Goal: Check status: Check status

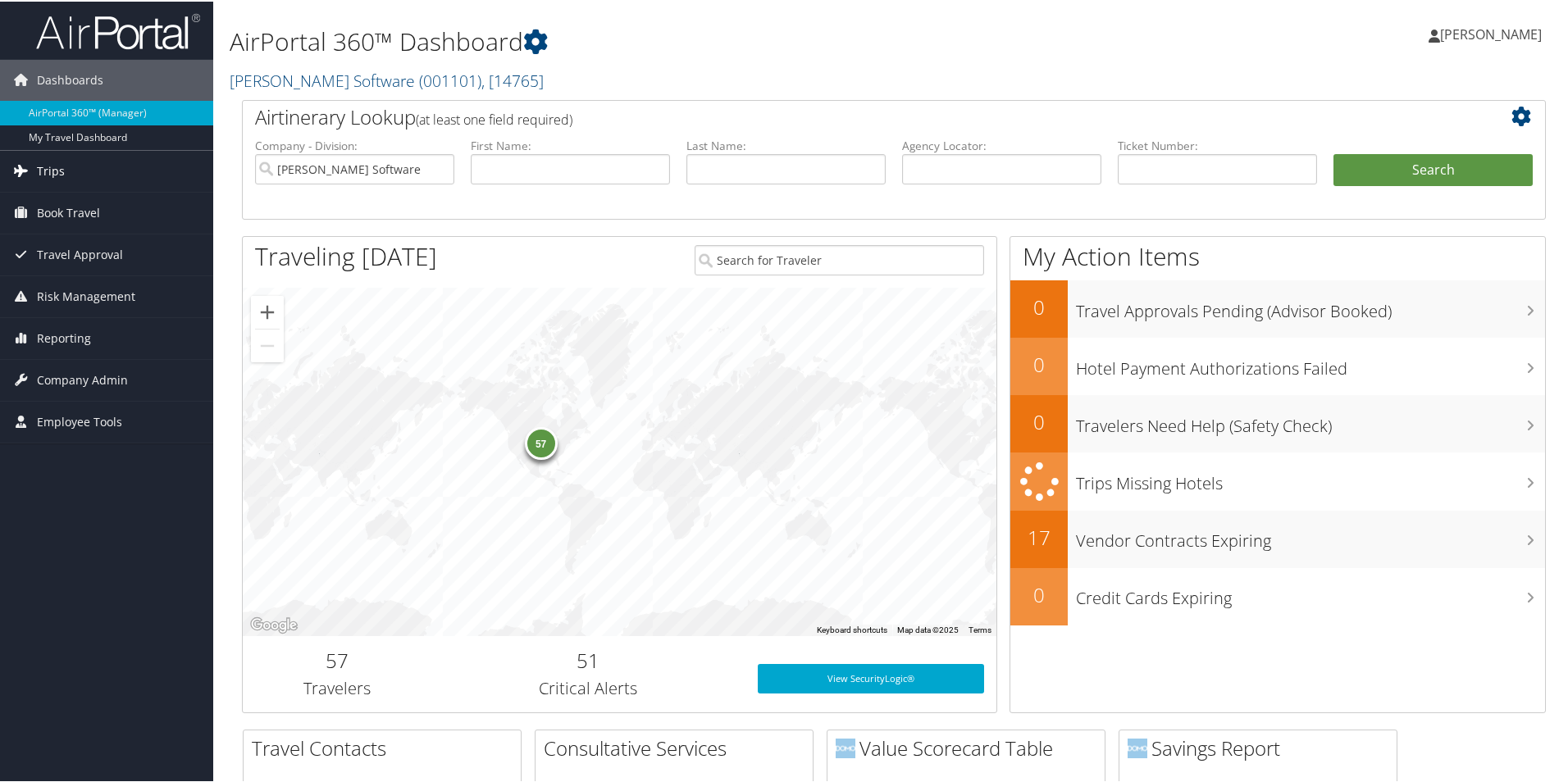
click at [60, 166] on span "Trips" at bounding box center [50, 170] width 28 height 41
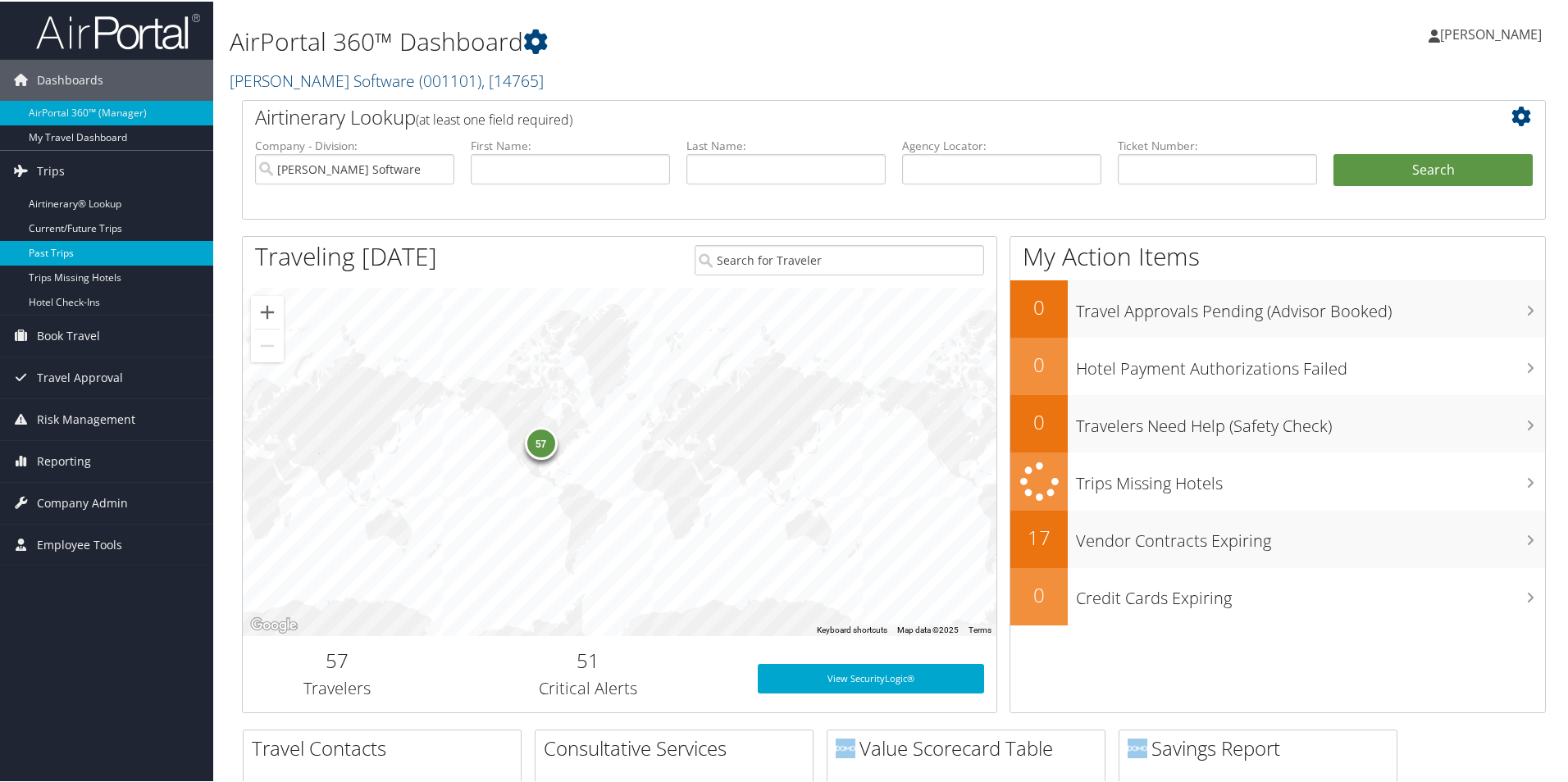
click at [45, 258] on link "Past Trips" at bounding box center [107, 251] width 213 height 25
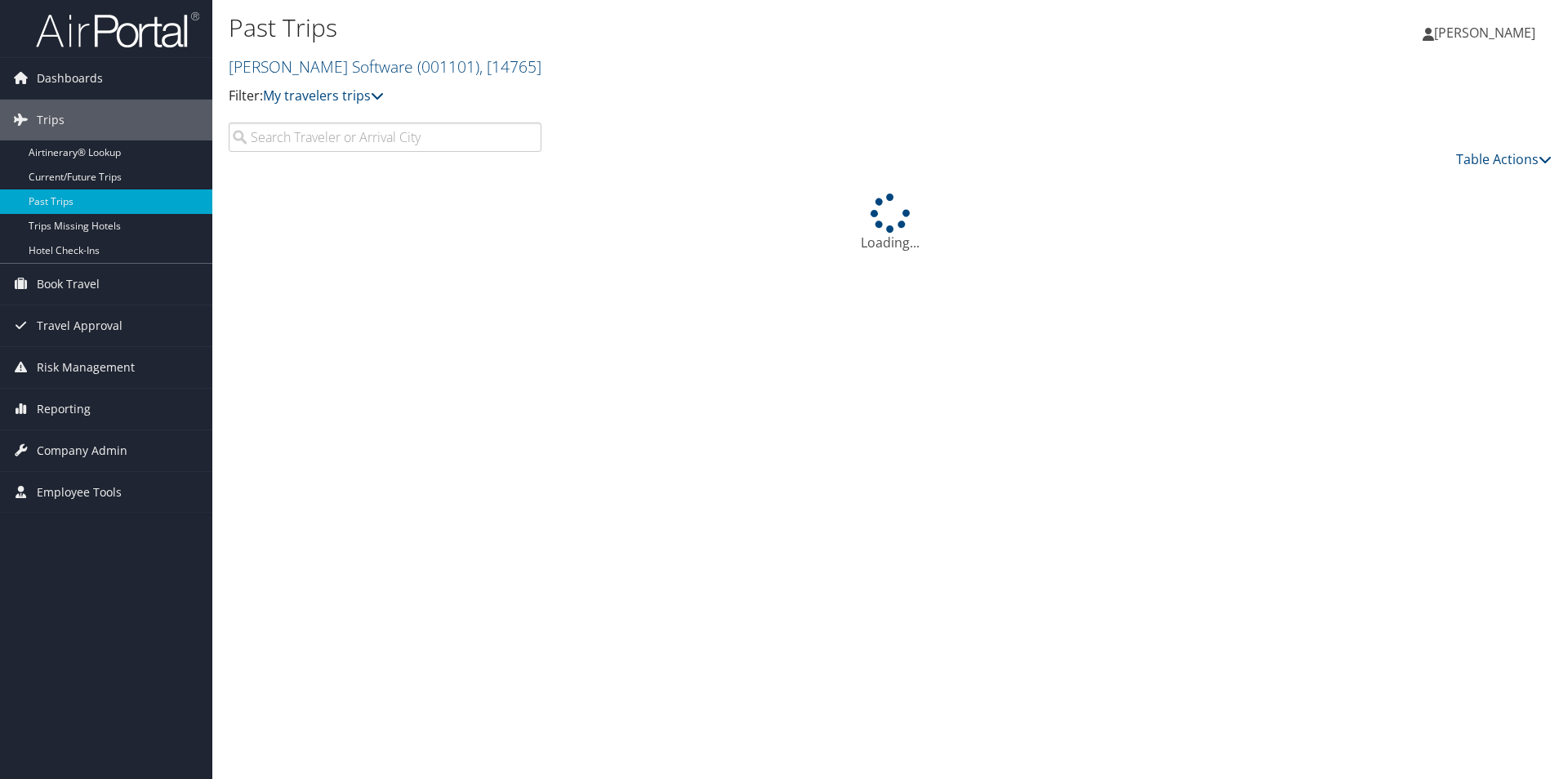
click at [365, 140] on input "search" at bounding box center [384, 137] width 313 height 30
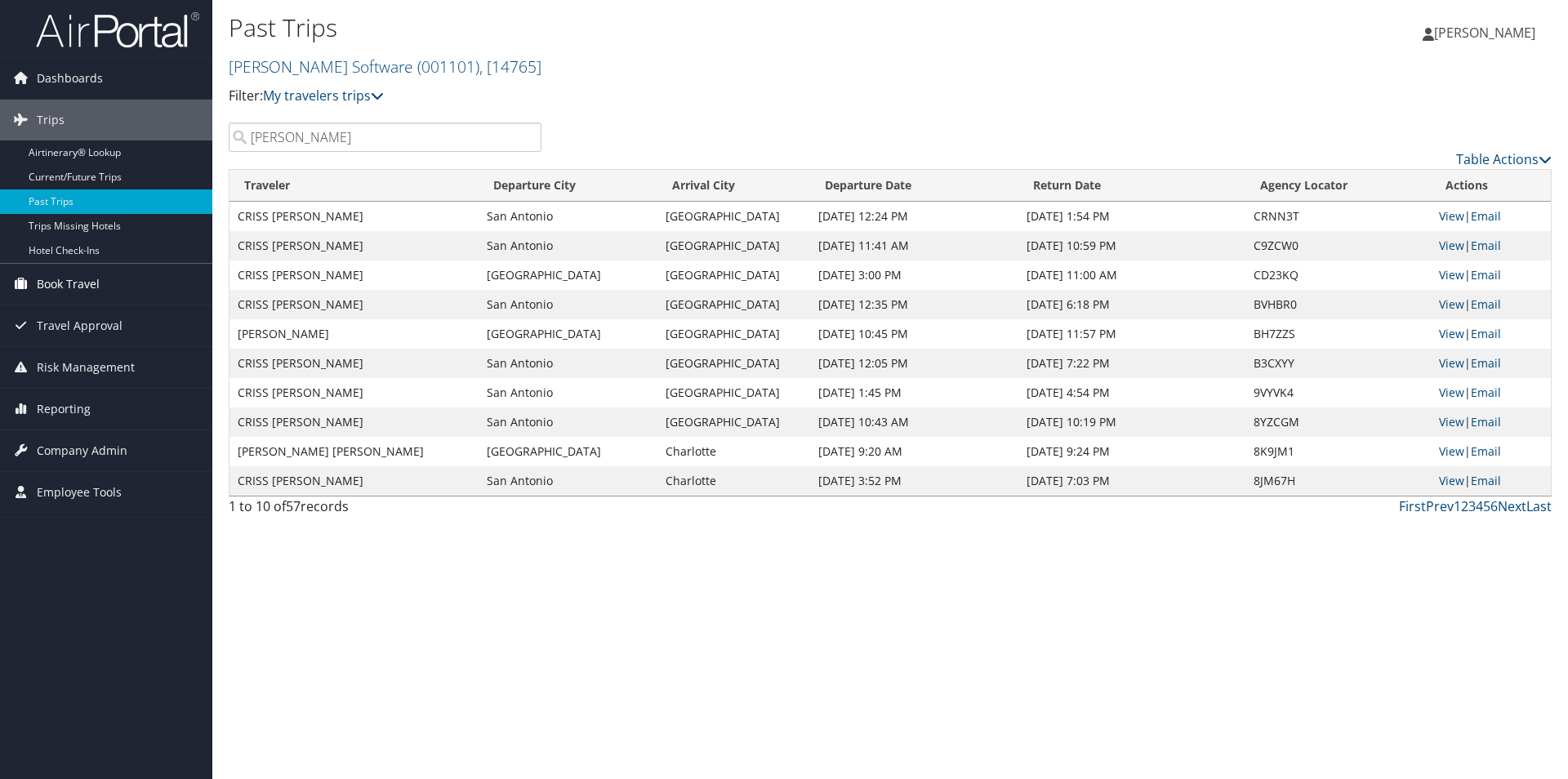
type input "wilson"
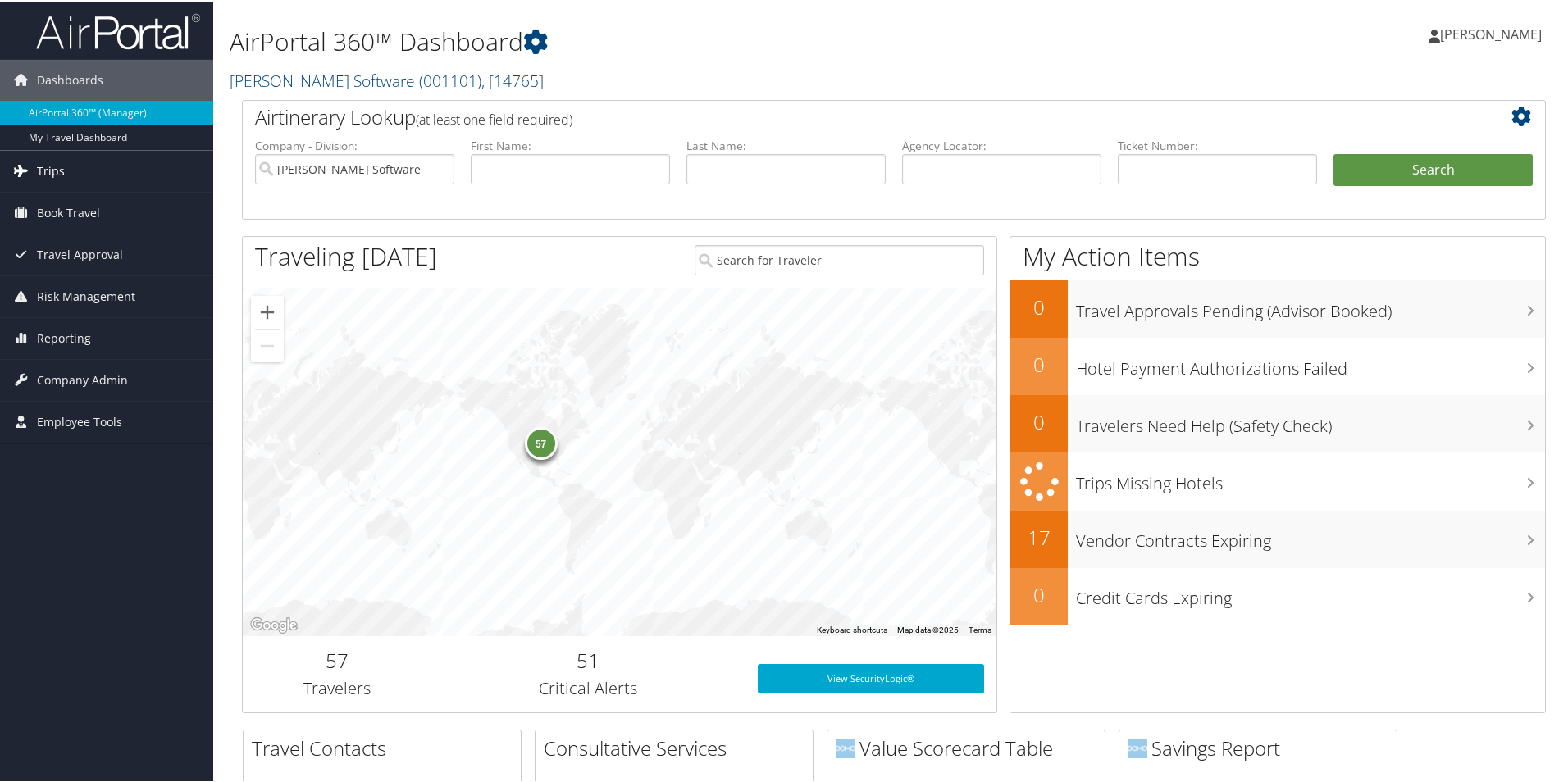
click at [71, 171] on link "Trips" at bounding box center [107, 170] width 213 height 41
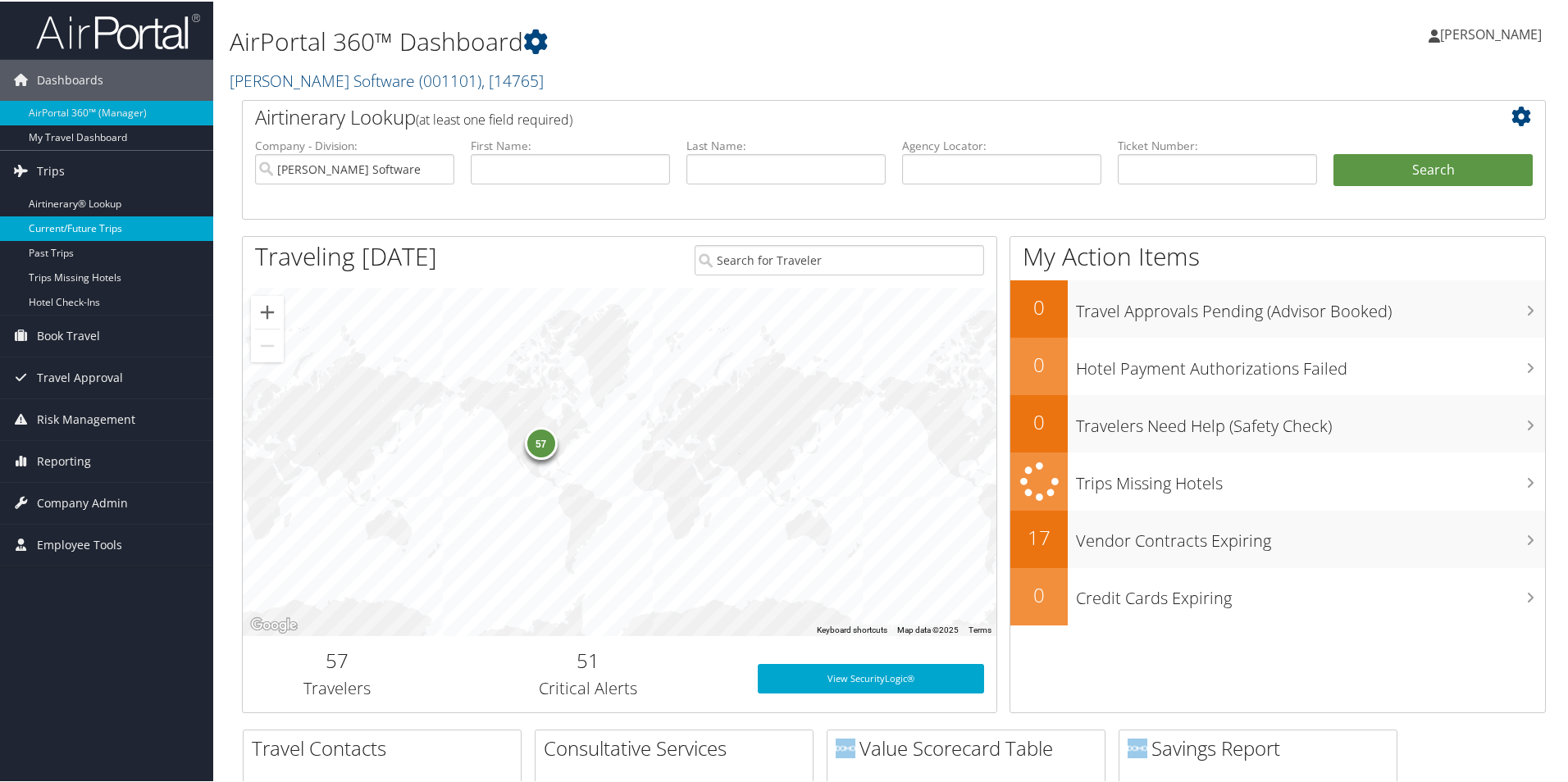
click at [66, 229] on link "Current/Future Trips" at bounding box center [107, 227] width 213 height 25
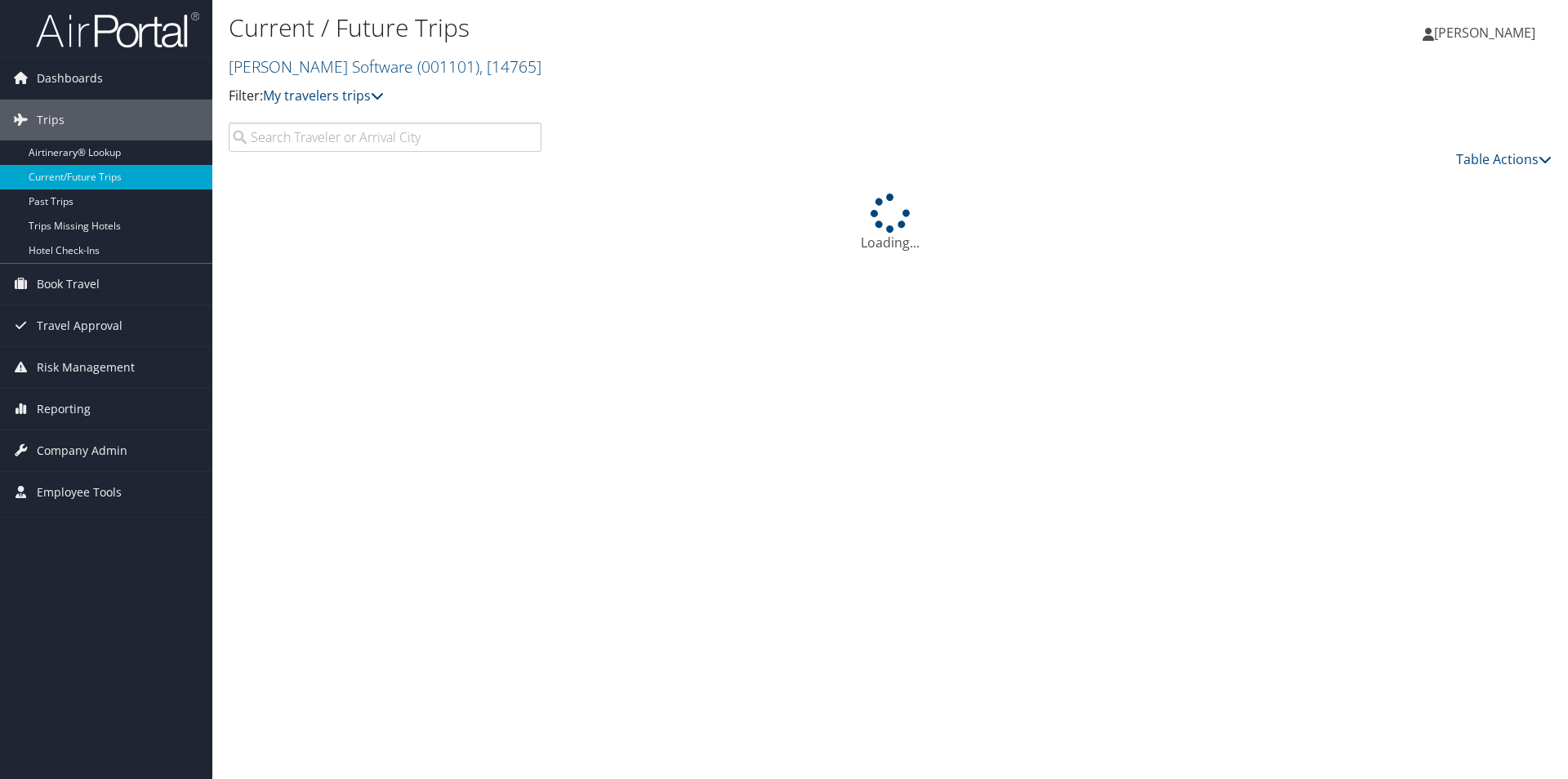
click at [346, 136] on input "search" at bounding box center [384, 137] width 313 height 30
type input "n"
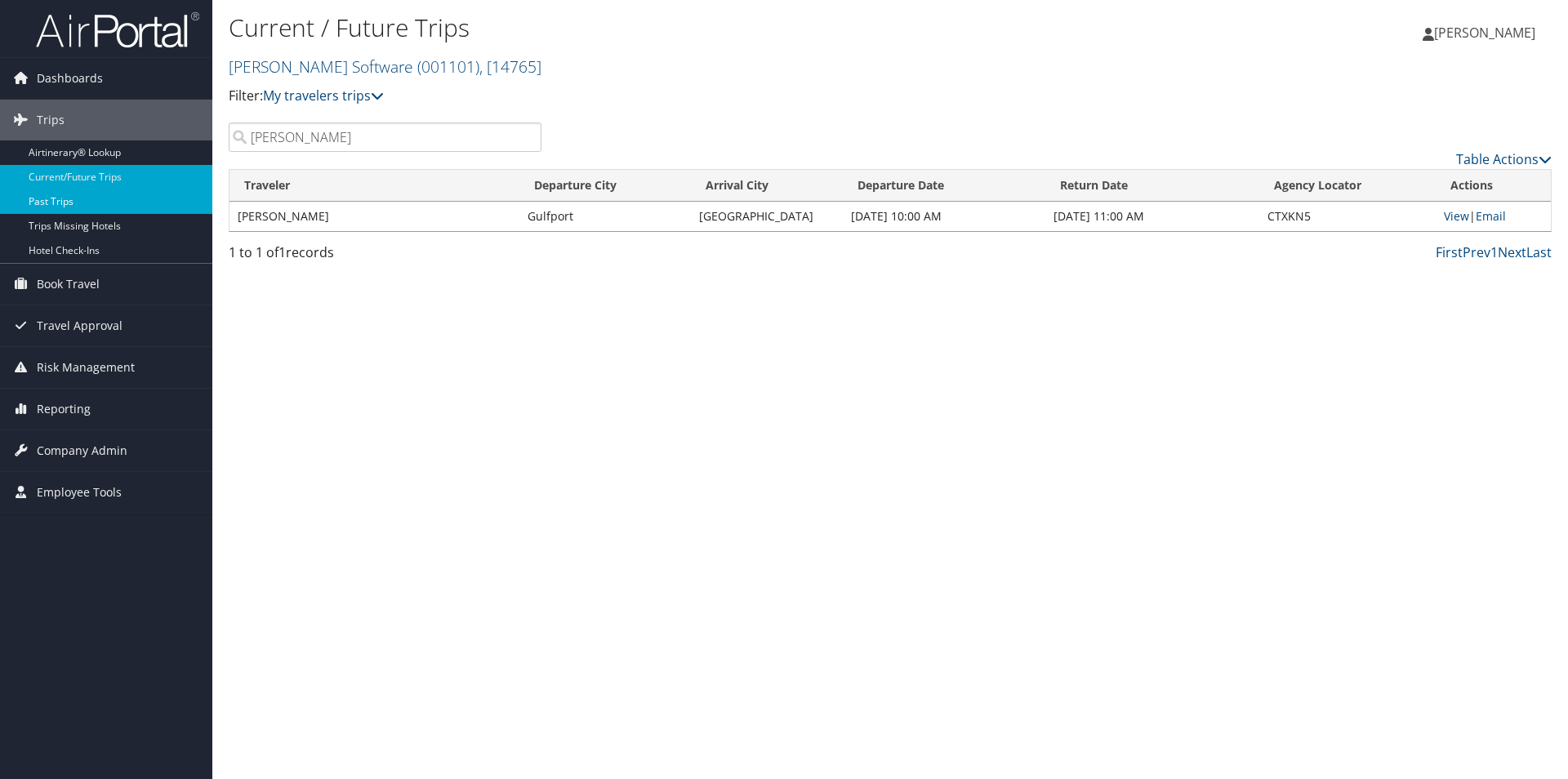
type input "noles"
click at [53, 205] on link "Past Trips" at bounding box center [106, 201] width 212 height 25
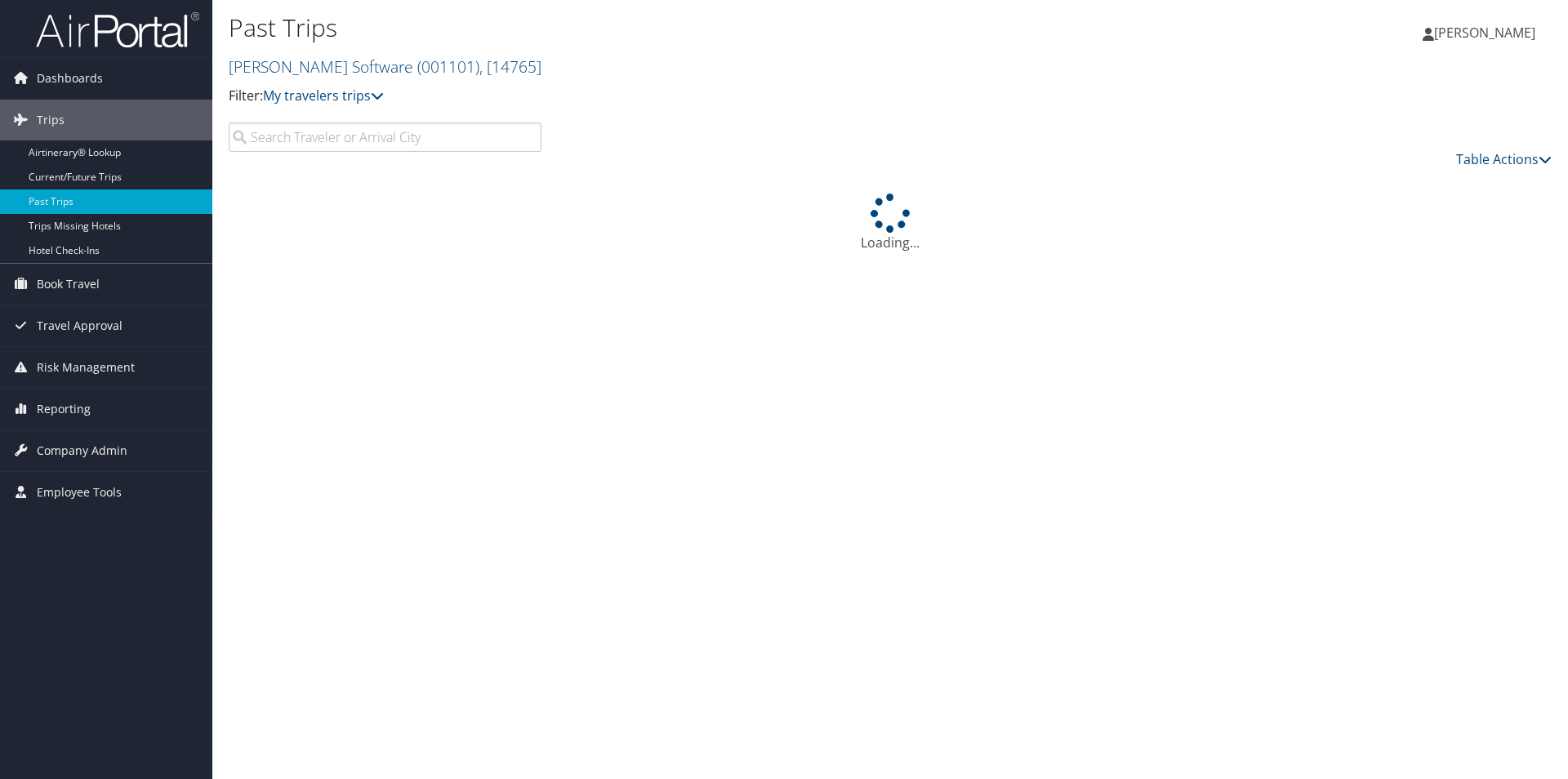
click at [416, 139] on input "search" at bounding box center [384, 137] width 313 height 30
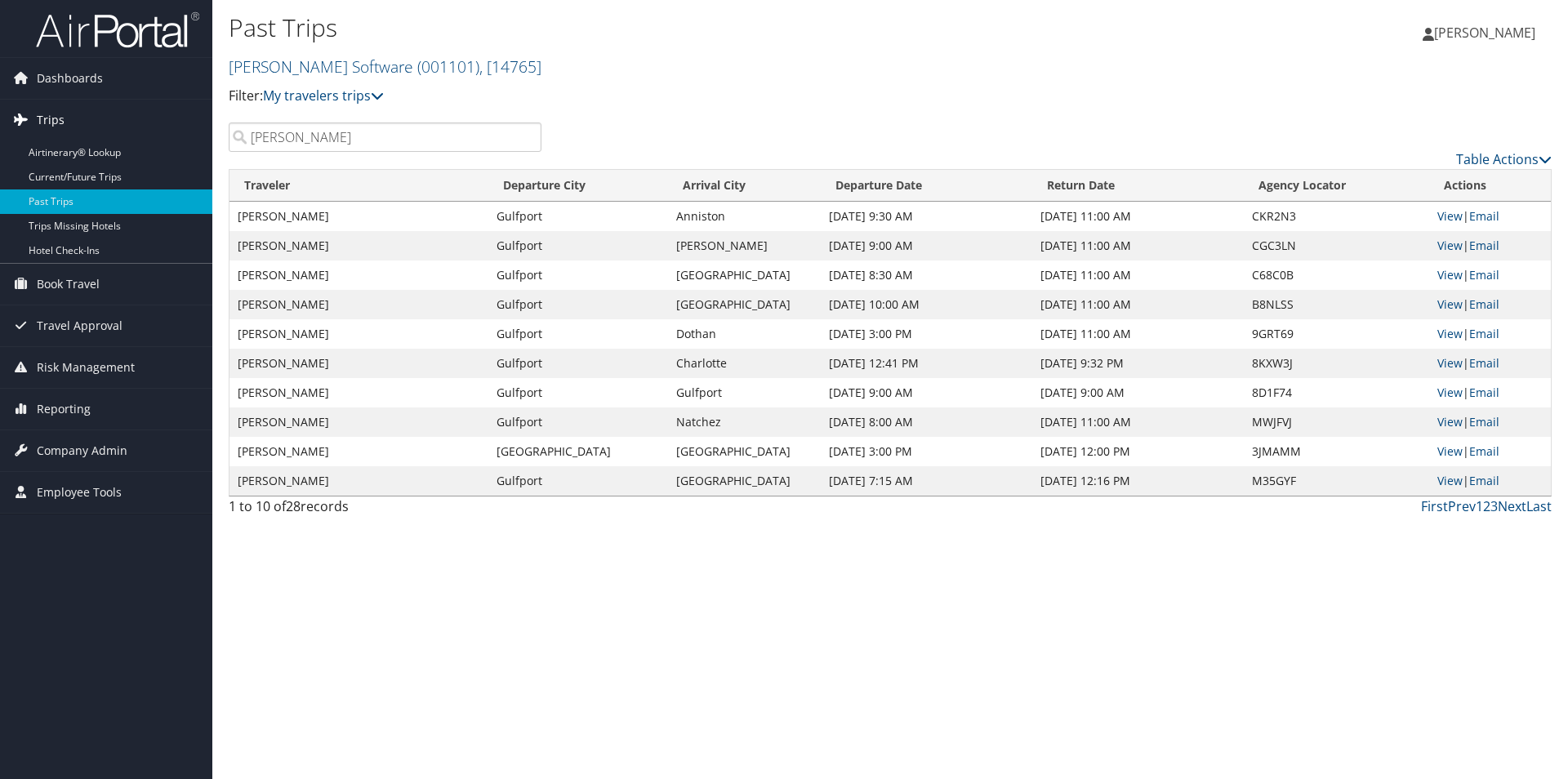
type input "noles"
click at [61, 119] on span "Trips" at bounding box center [50, 120] width 28 height 41
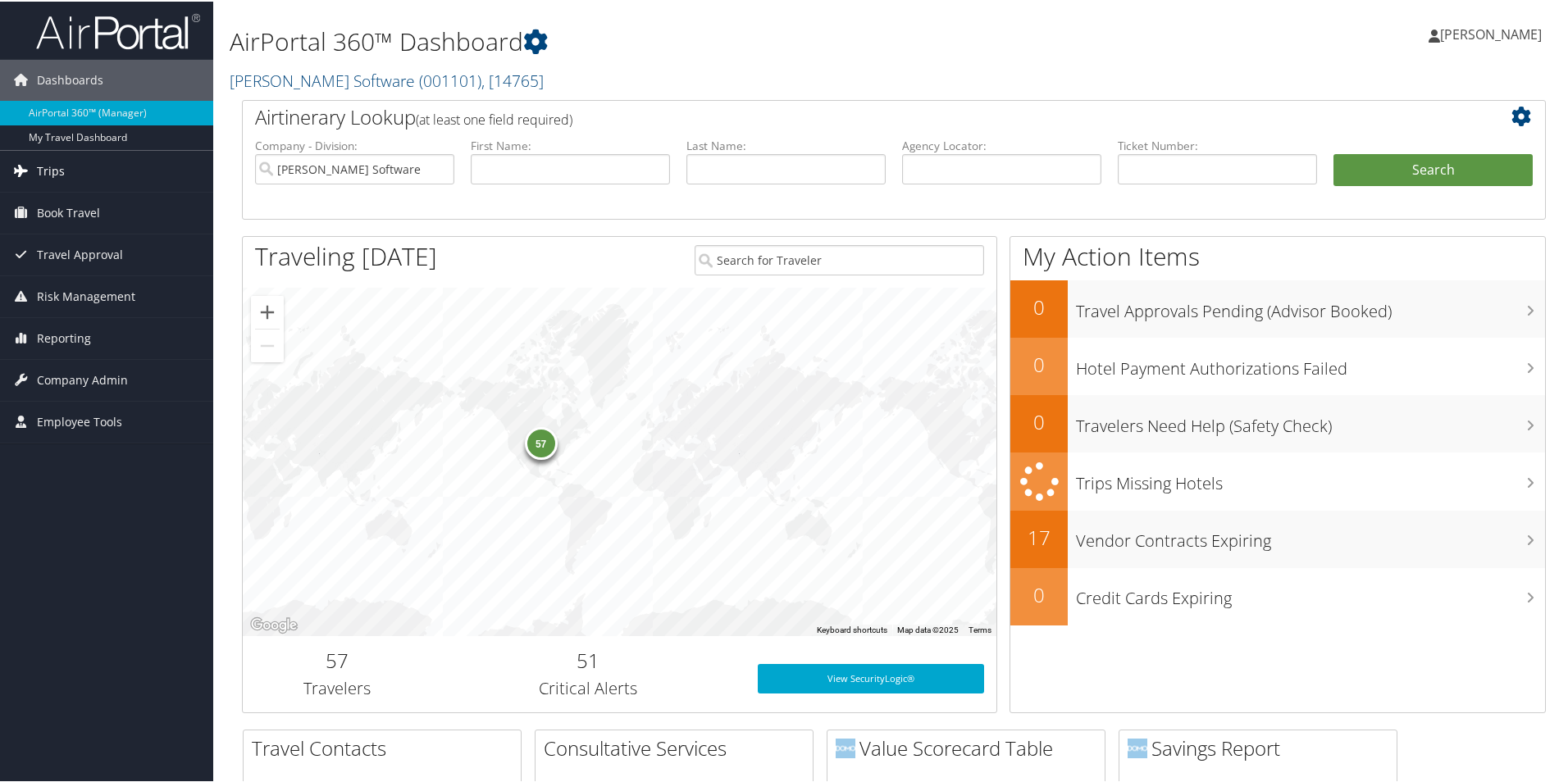
click at [53, 164] on span "Trips" at bounding box center [50, 170] width 28 height 41
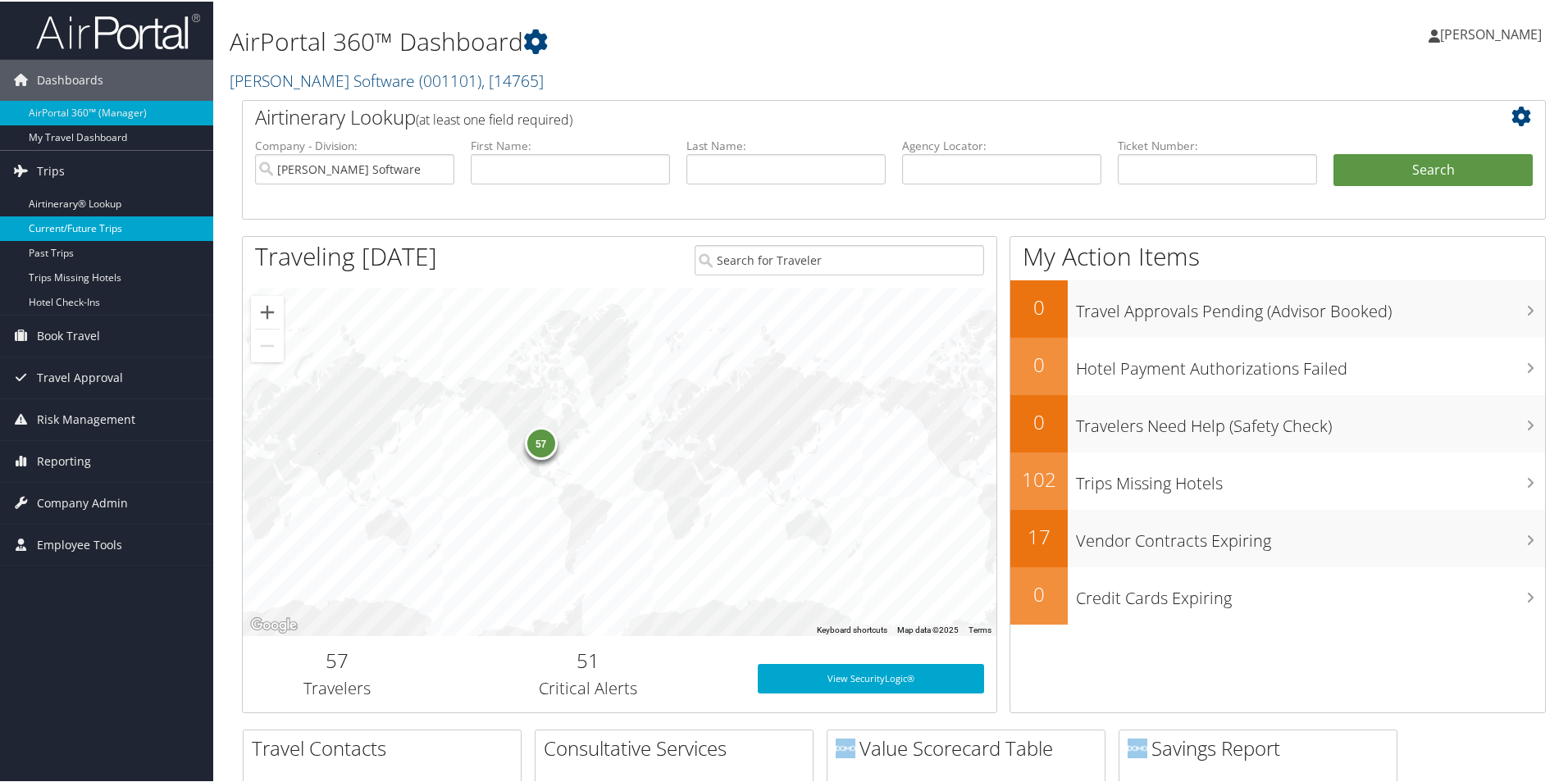
click at [72, 232] on link "Current/Future Trips" at bounding box center [107, 227] width 213 height 25
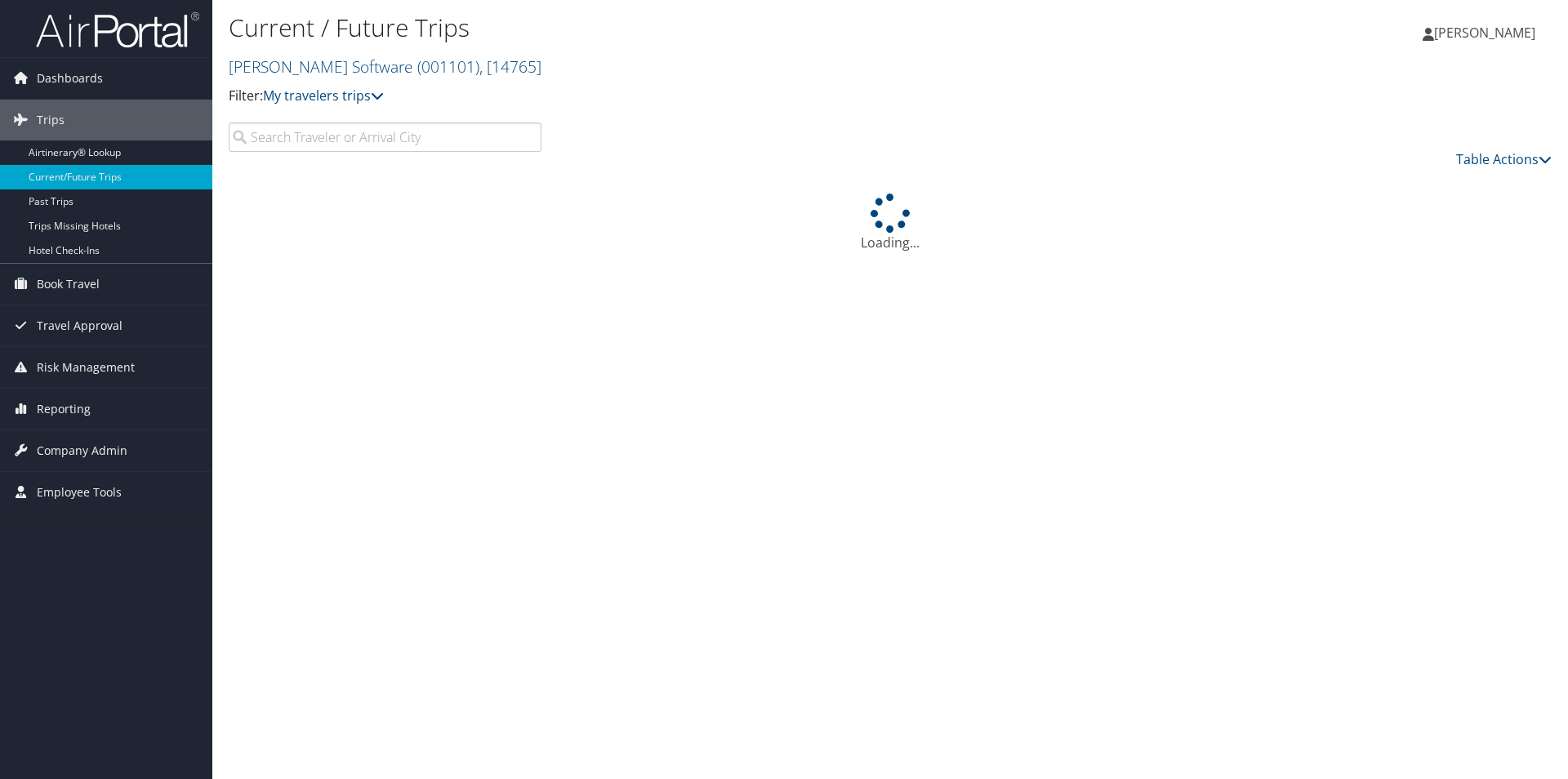
click at [391, 134] on input "search" at bounding box center [384, 137] width 313 height 30
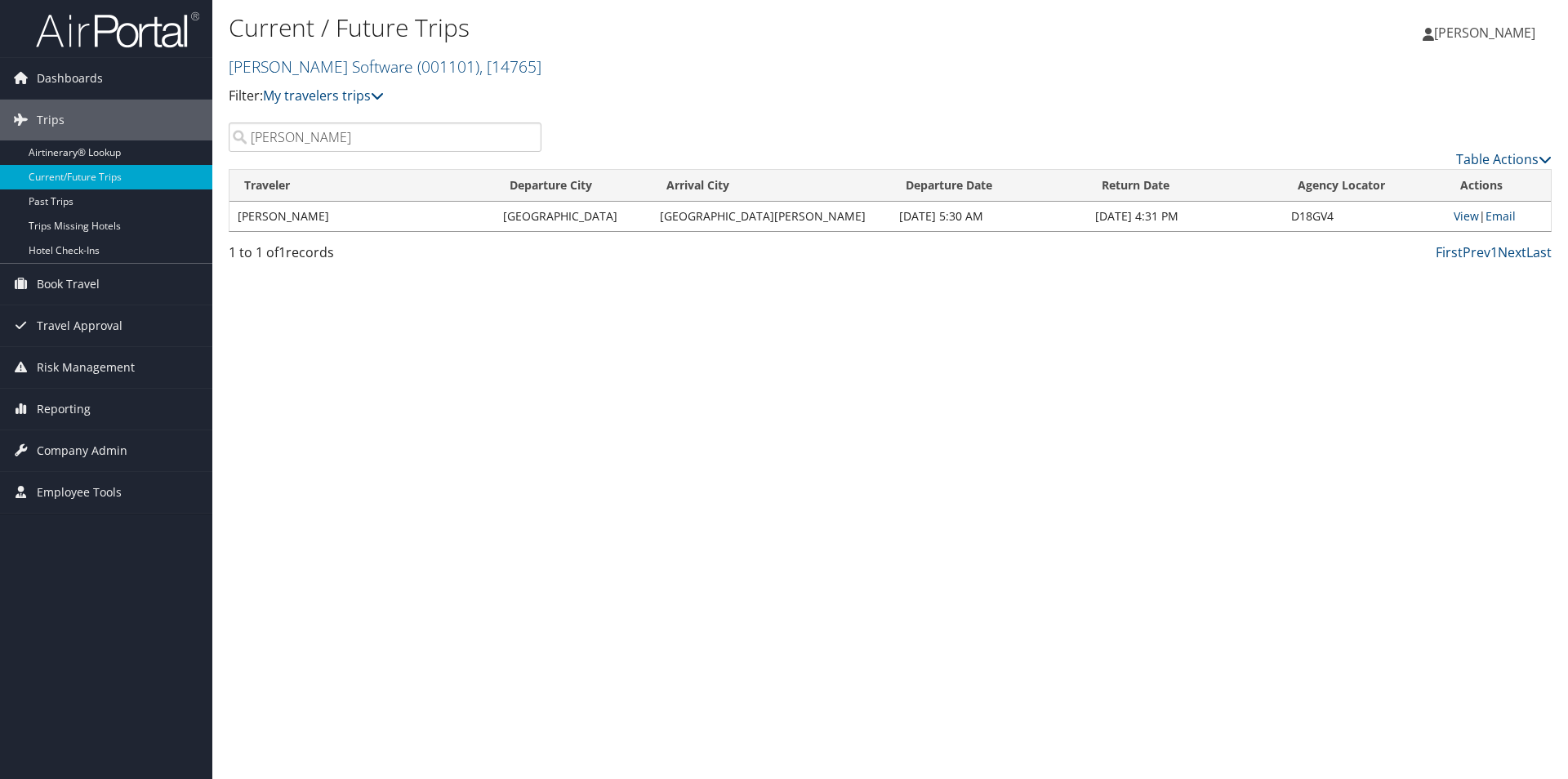
drag, startPoint x: 304, startPoint y: 137, endPoint x: 244, endPoint y: 140, distance: 60.1
click at [244, 140] on input "[PERSON_NAME]" at bounding box center [384, 137] width 313 height 30
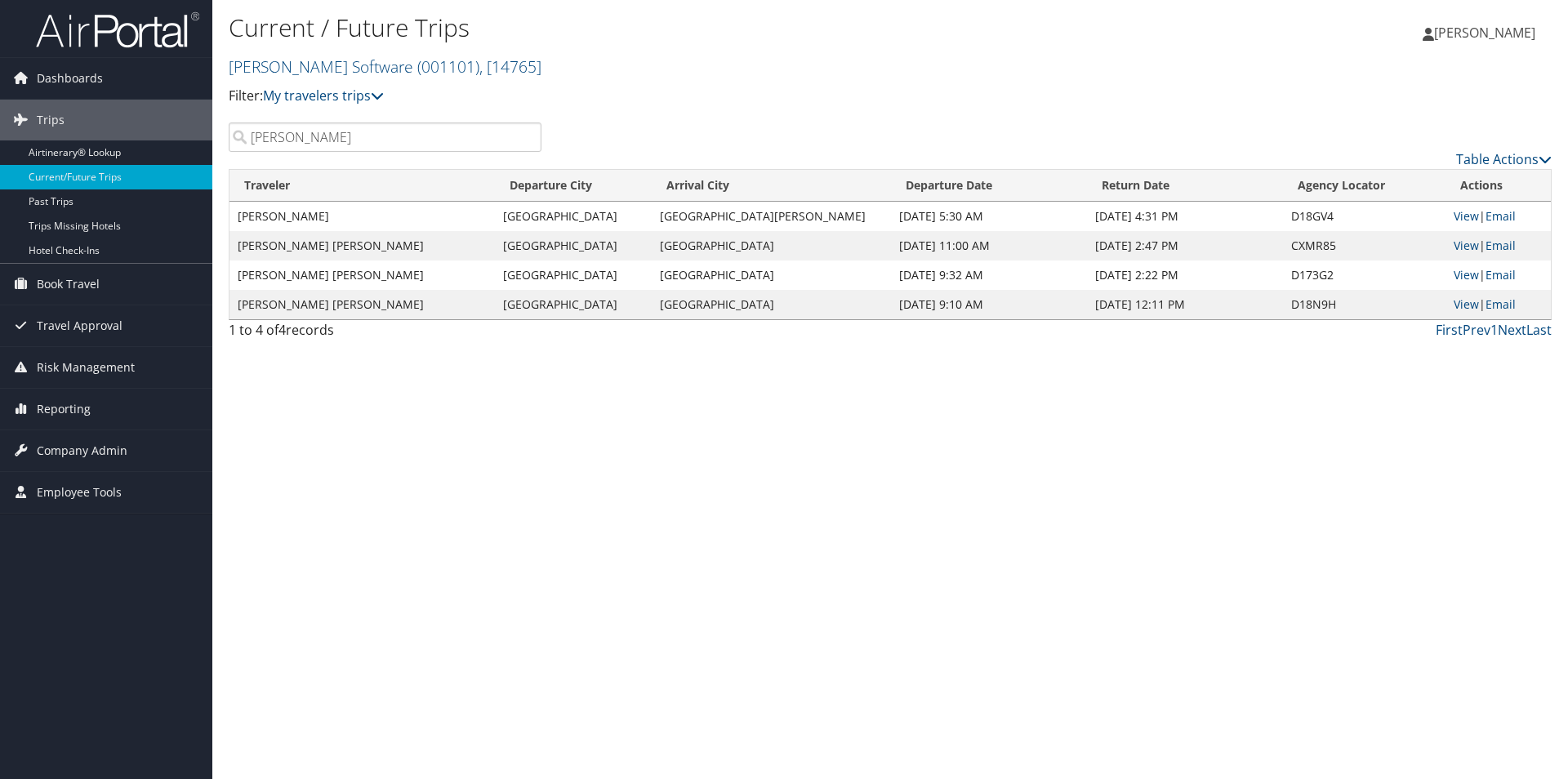
drag, startPoint x: 330, startPoint y: 139, endPoint x: 250, endPoint y: 130, distance: 80.5
click at [250, 130] on input "[PERSON_NAME]" at bounding box center [384, 137] width 313 height 30
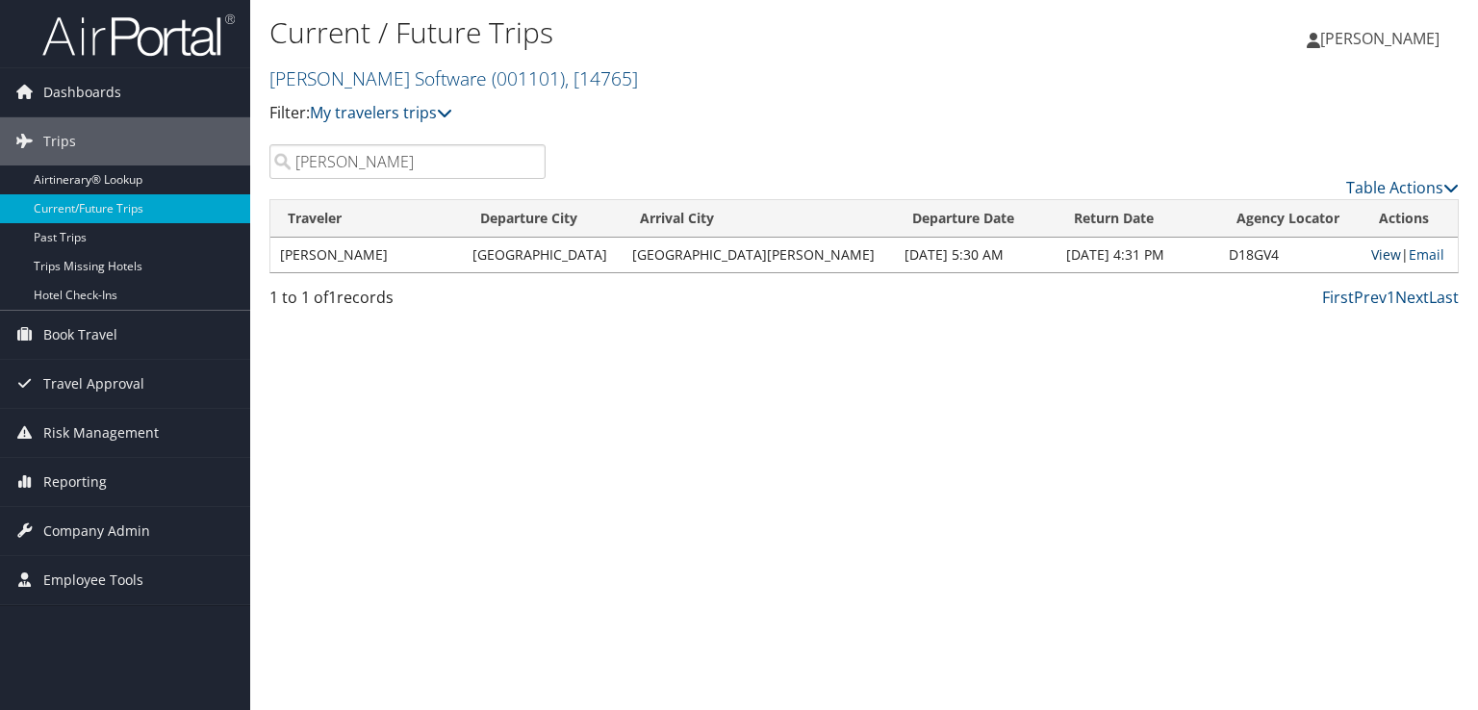
click at [1371, 257] on link "View" at bounding box center [1386, 254] width 30 height 18
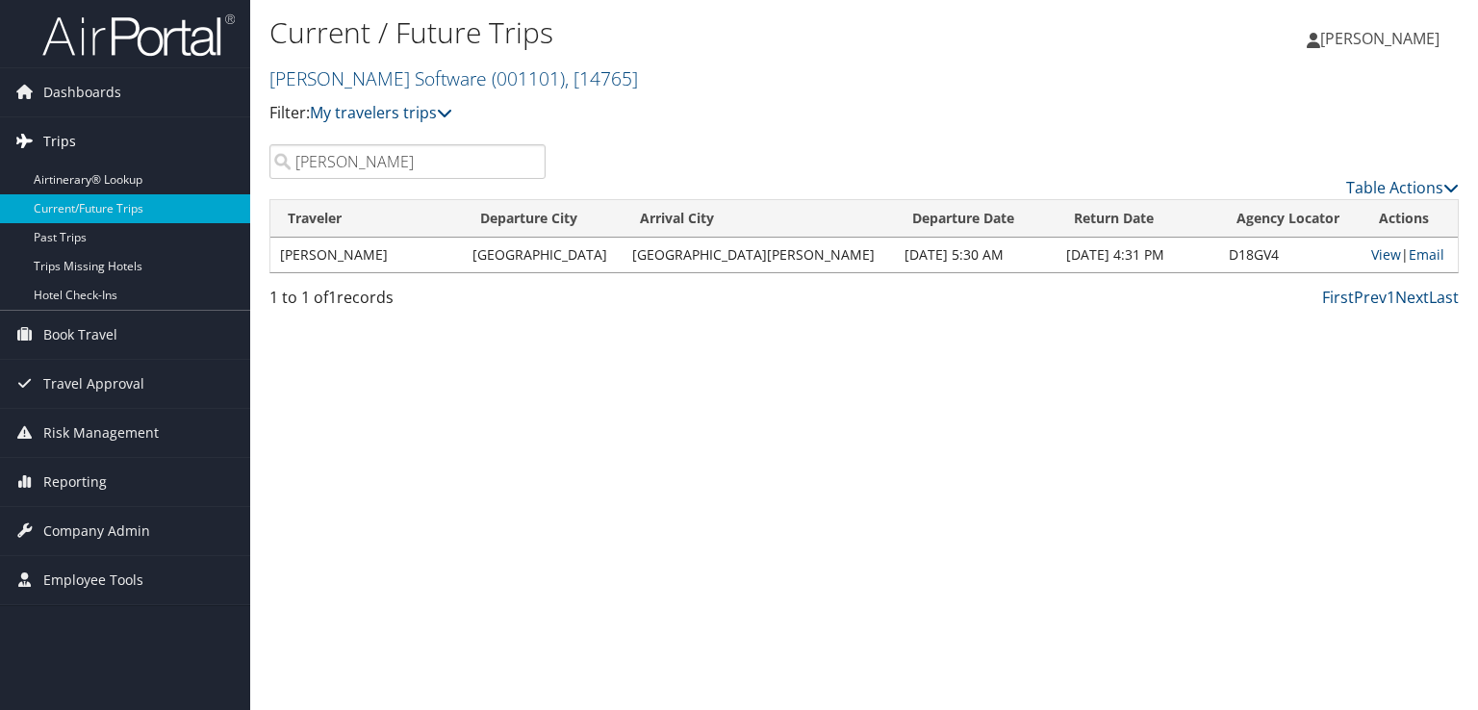
drag, startPoint x: 354, startPoint y: 165, endPoint x: 249, endPoint y: 160, distance: 105.0
click at [249, 160] on div "Dashboards AirPortal 360™ (Manager) My Travel Dashboard Trips Airtinerary® Look…" at bounding box center [739, 355] width 1478 height 710
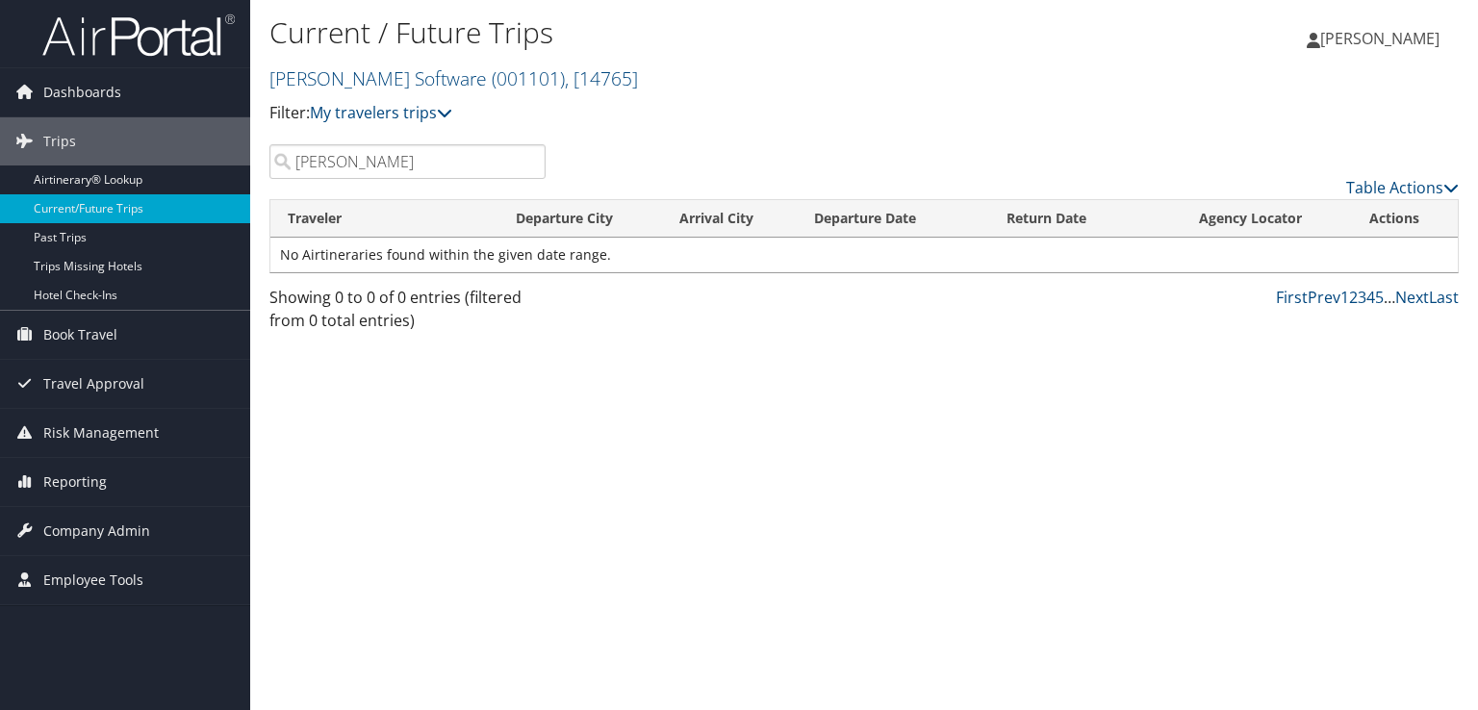
type input "[PERSON_NAME]"
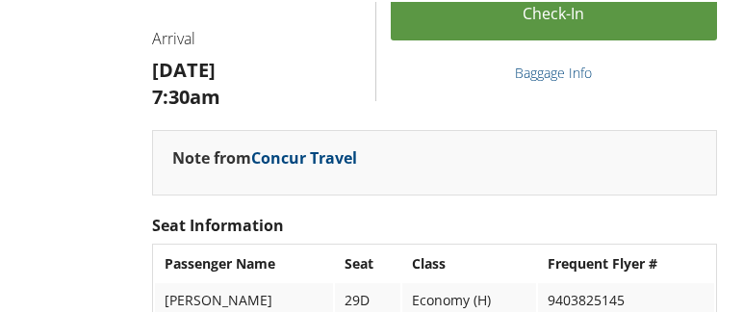
scroll to position [962, 0]
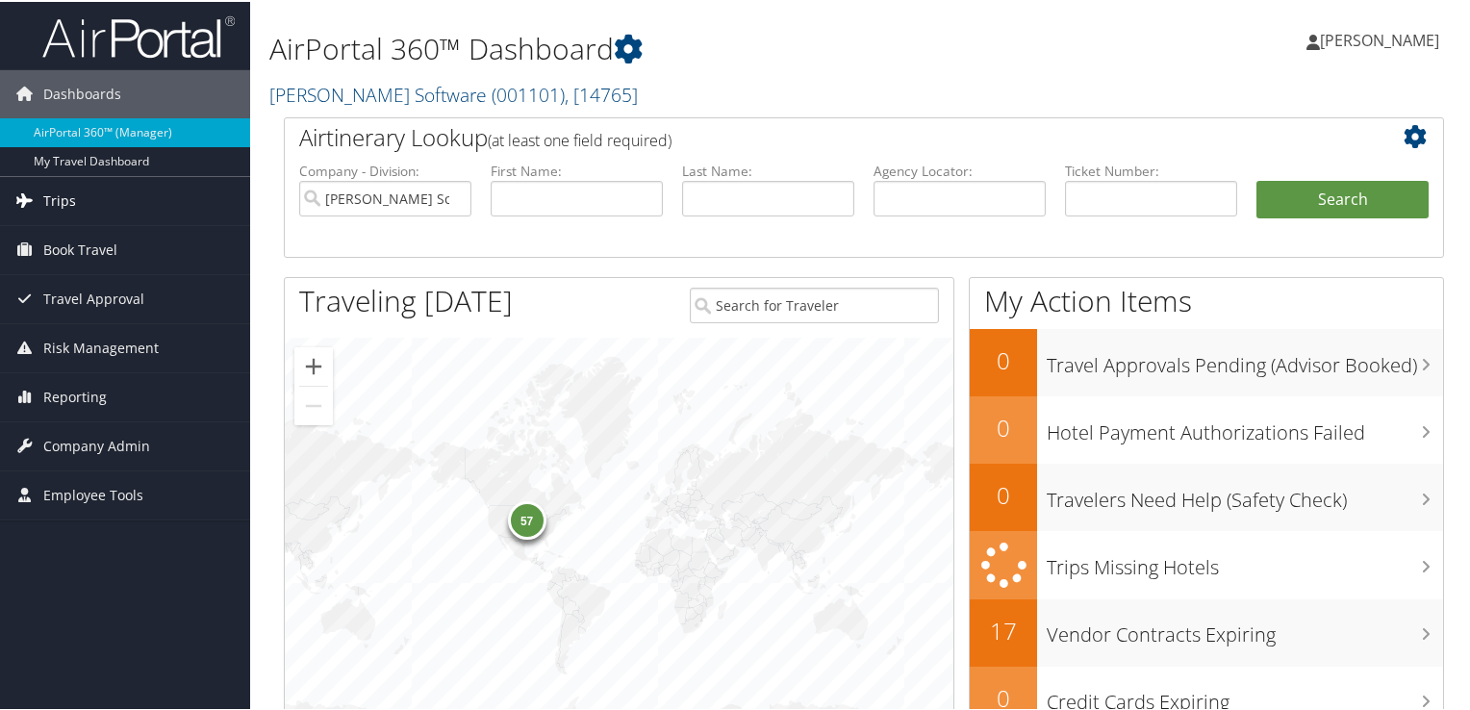
click at [54, 193] on span "Trips" at bounding box center [59, 199] width 33 height 48
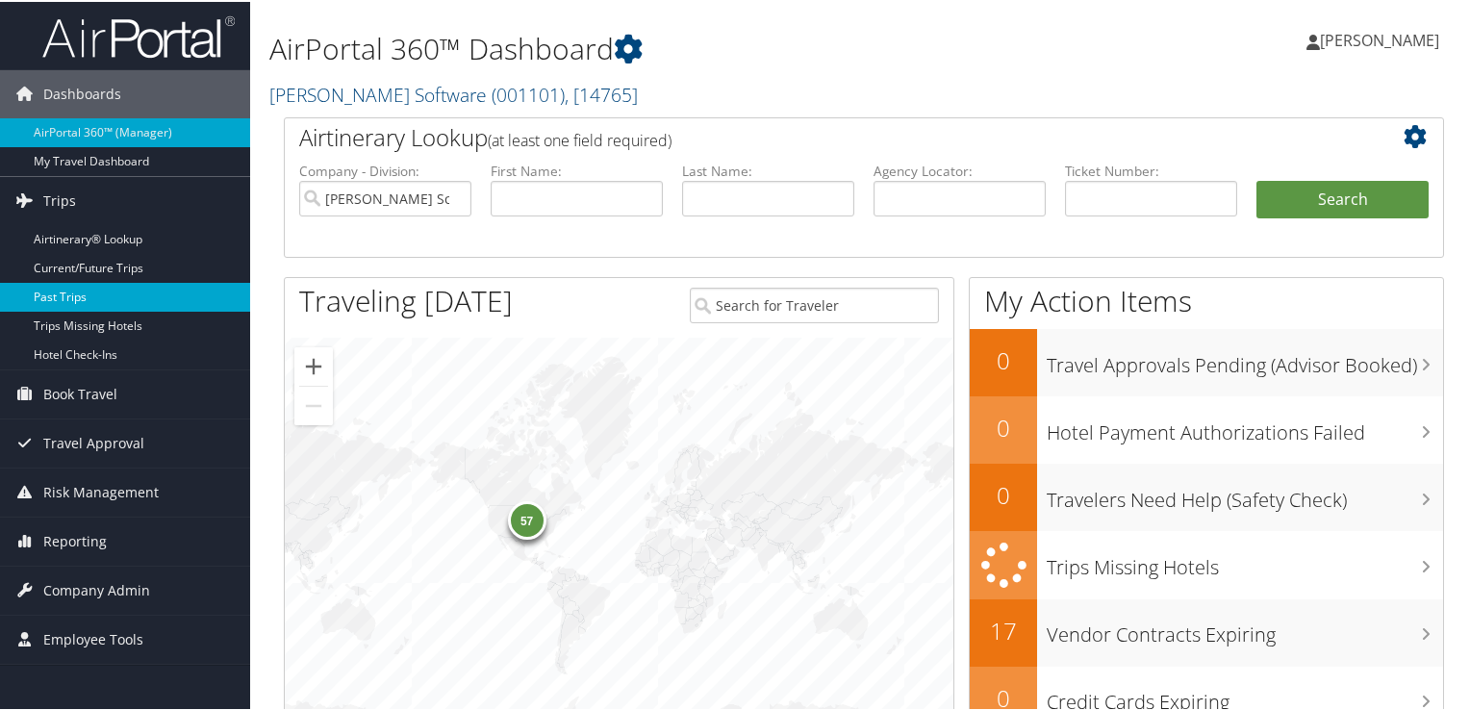
click at [55, 294] on link "Past Trips" at bounding box center [125, 295] width 250 height 29
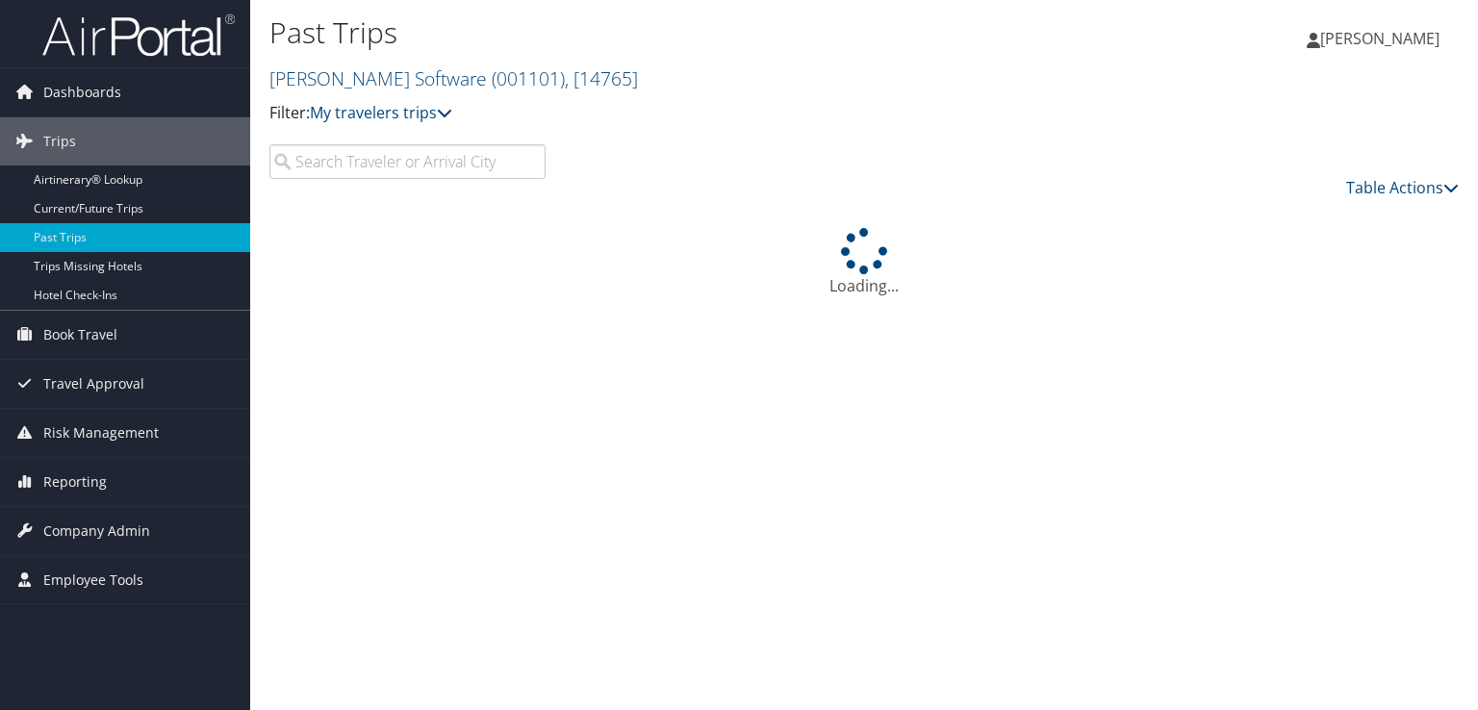
click at [435, 159] on input "search" at bounding box center [407, 161] width 276 height 35
type input "[PERSON_NAME]"
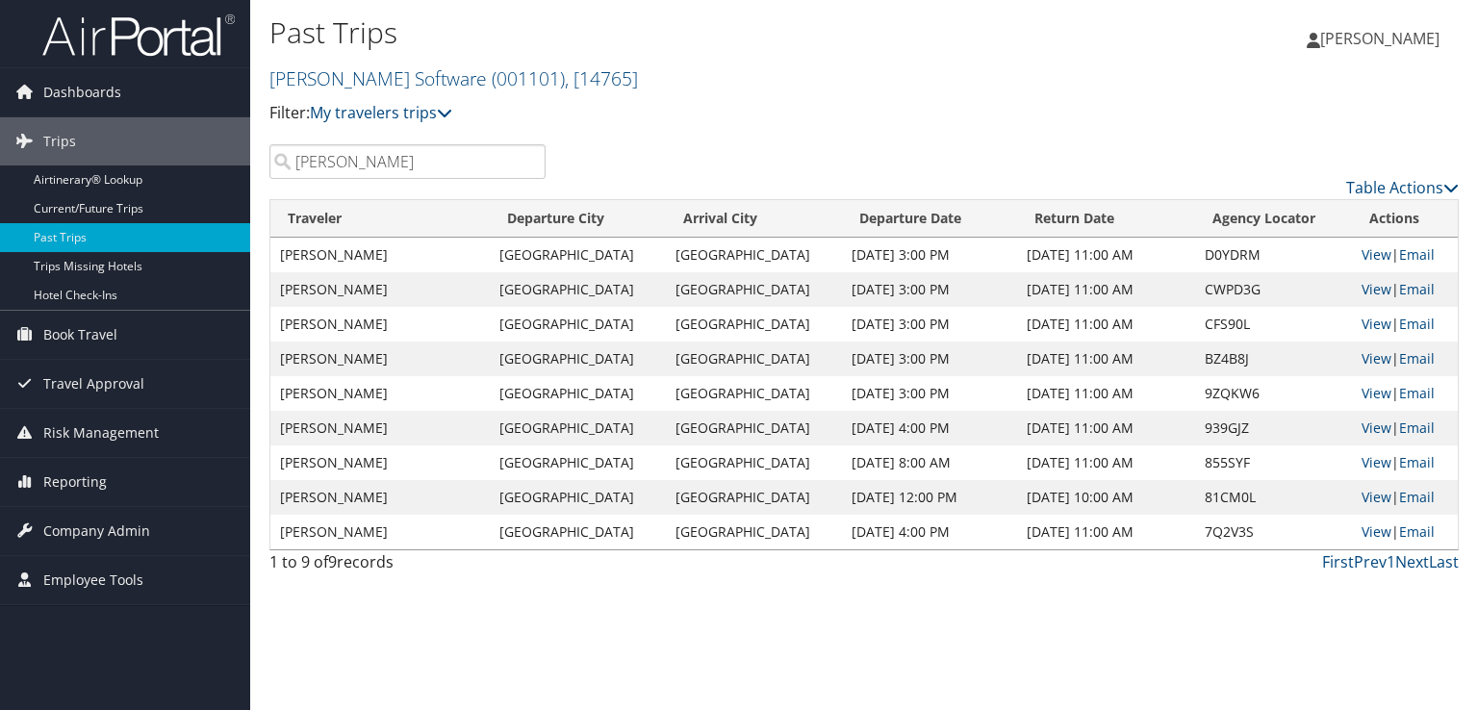
drag, startPoint x: 391, startPoint y: 166, endPoint x: 293, endPoint y: 171, distance: 98.3
click at [293, 171] on input "[PERSON_NAME]" at bounding box center [407, 161] width 276 height 35
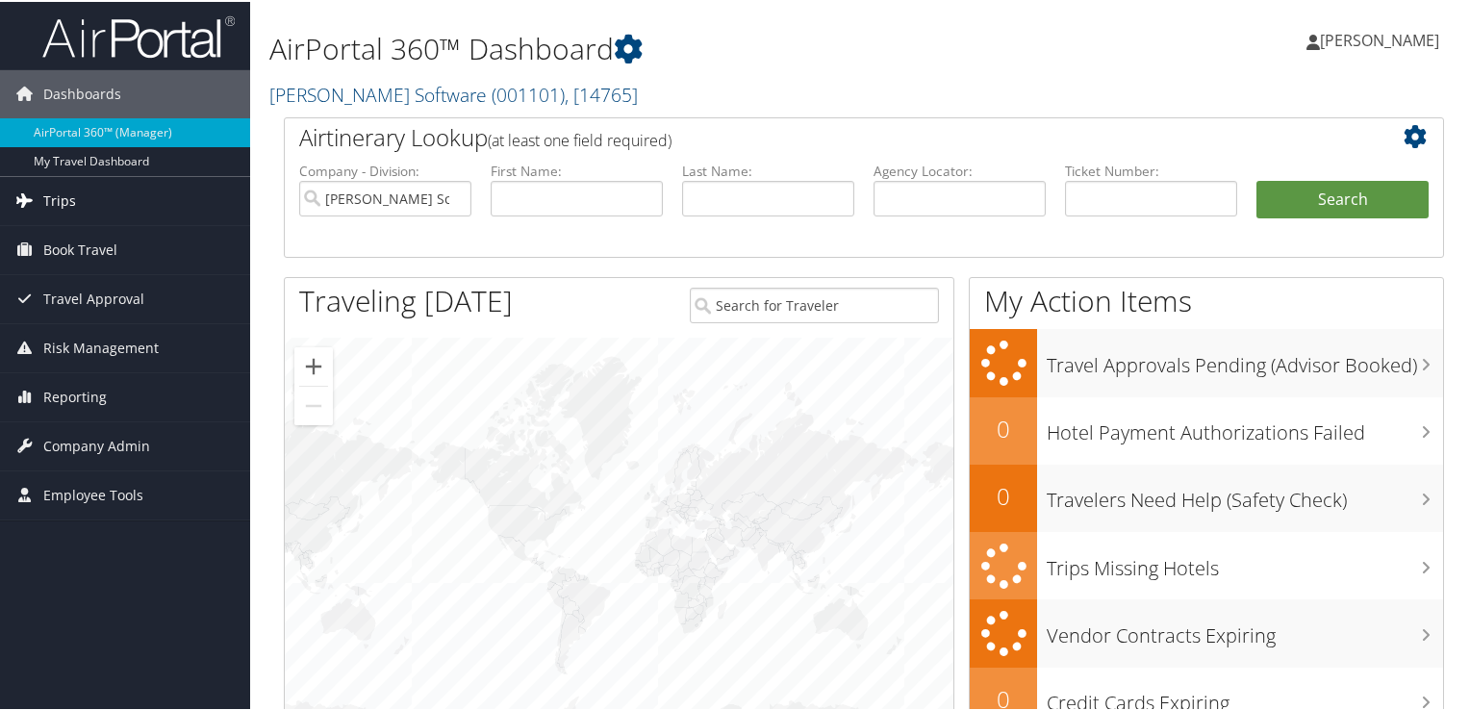
click at [47, 198] on span "Trips" at bounding box center [59, 199] width 33 height 48
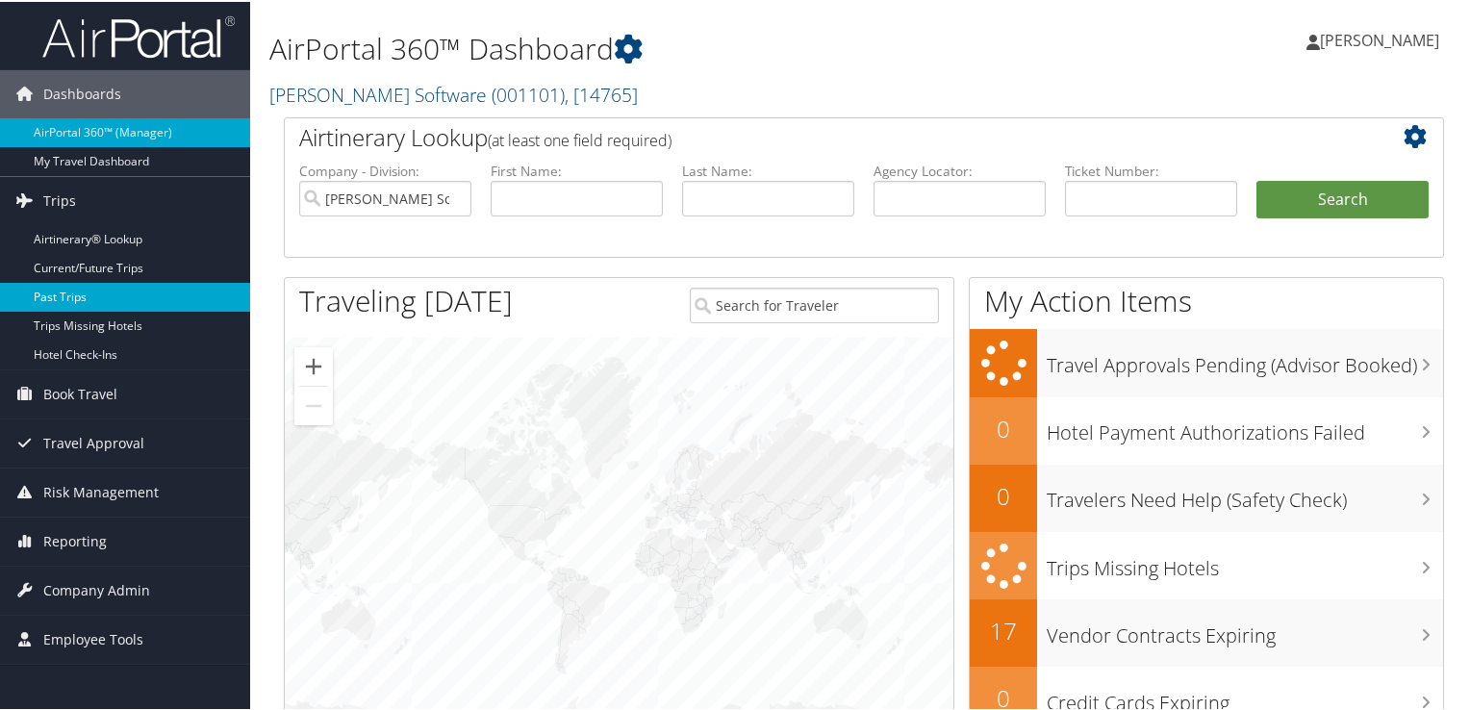
click at [50, 297] on link "Past Trips" at bounding box center [125, 295] width 250 height 29
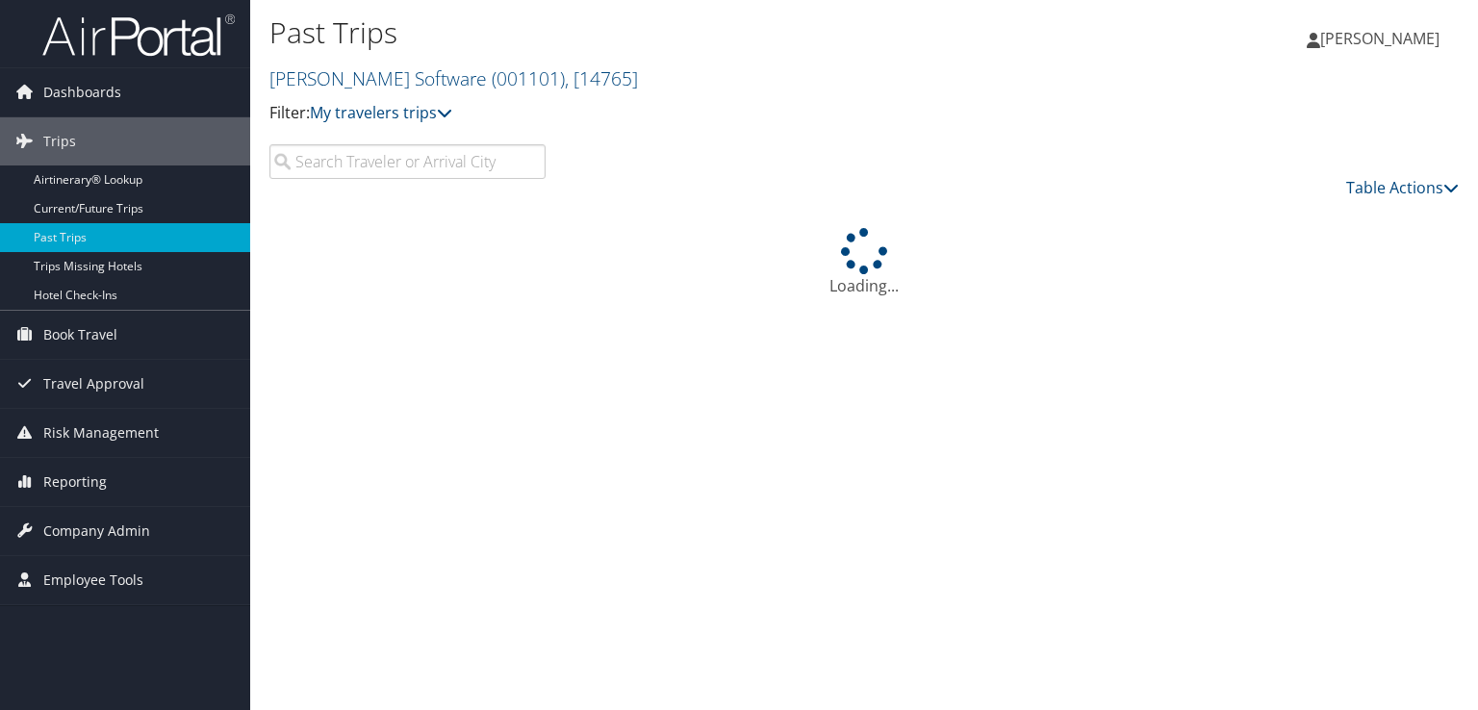
click at [388, 167] on input "search" at bounding box center [407, 161] width 276 height 35
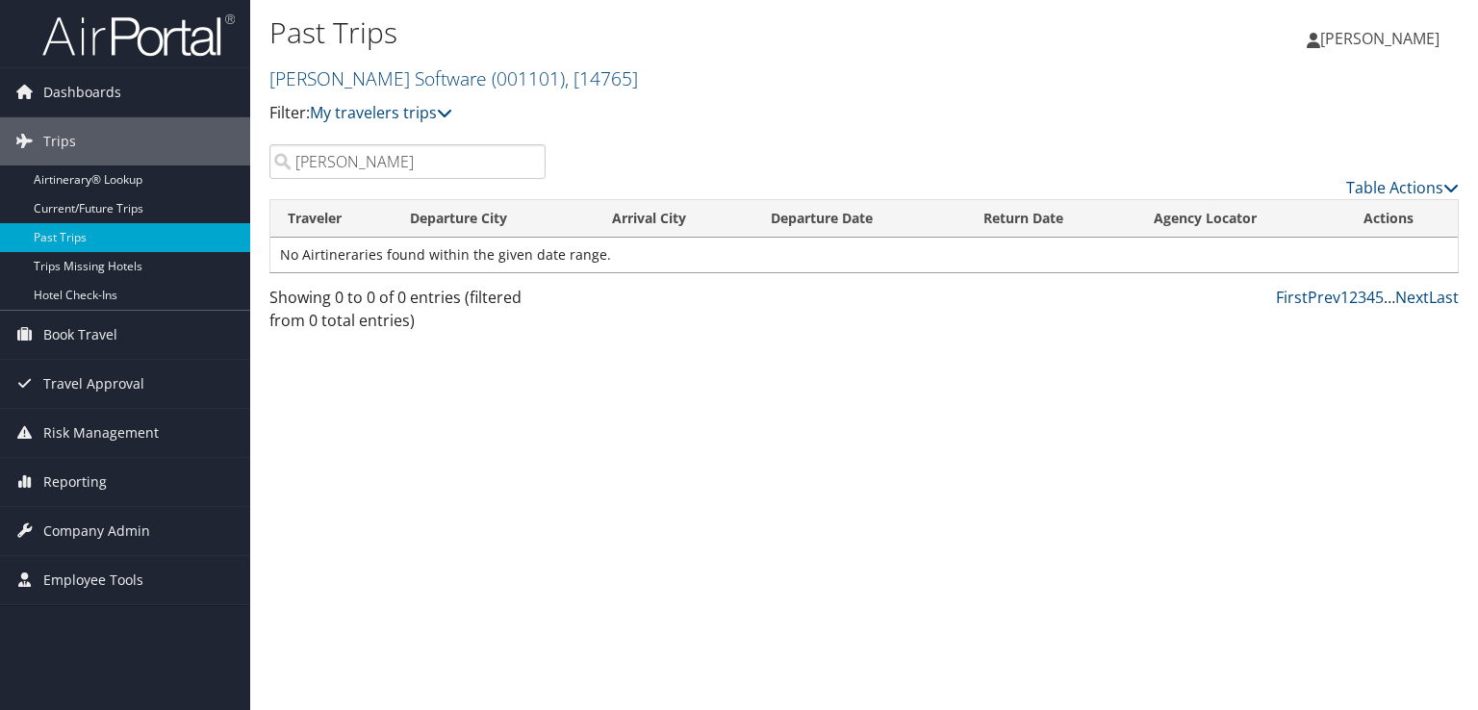
type input "hinkle"
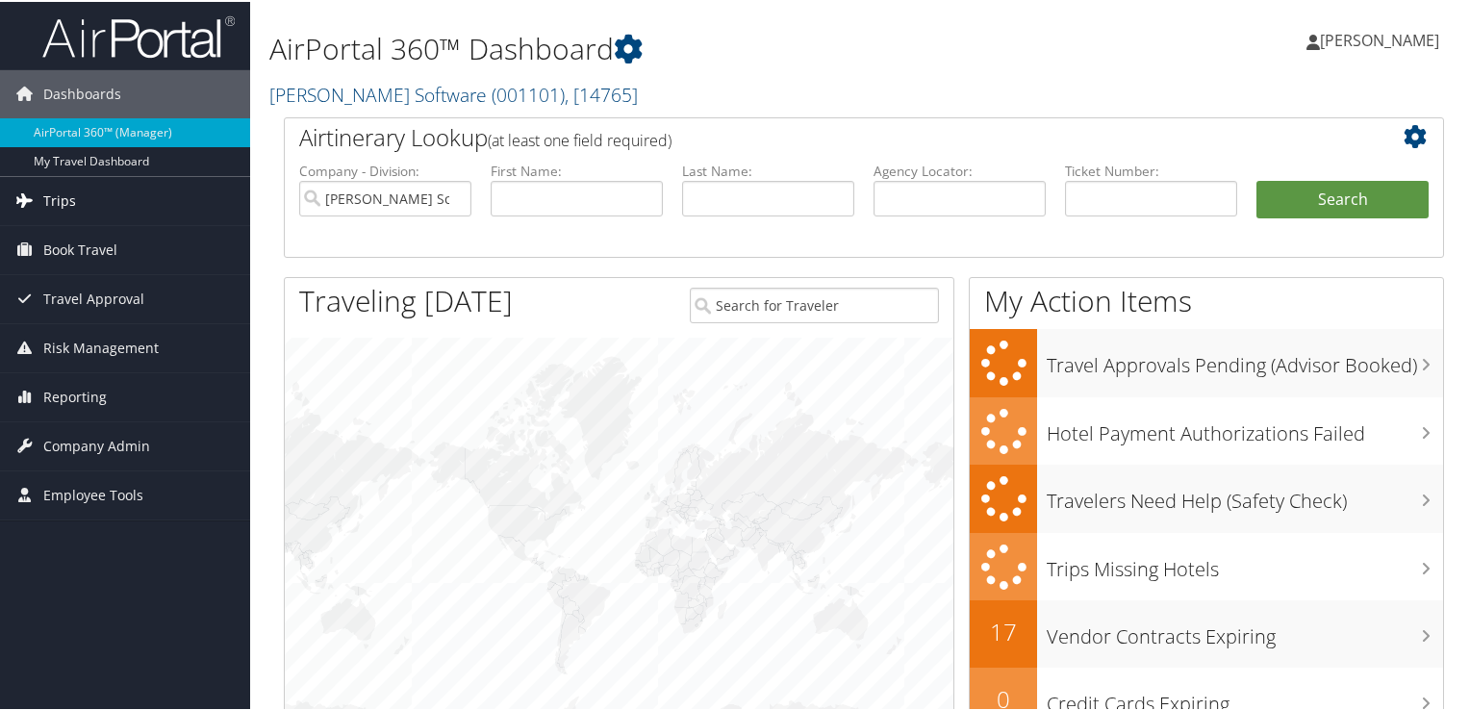
click at [36, 185] on icon at bounding box center [24, 198] width 29 height 29
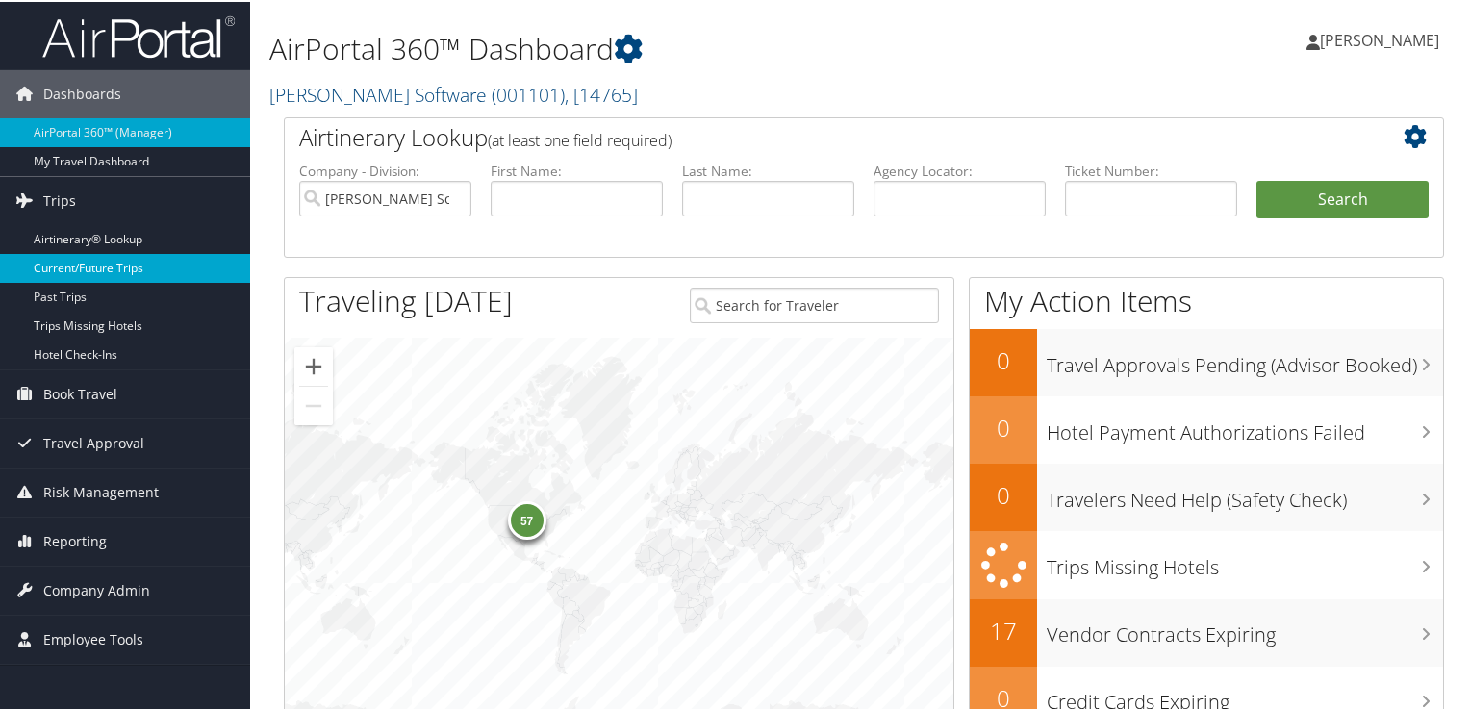
click at [64, 263] on link "Current/Future Trips" at bounding box center [125, 266] width 250 height 29
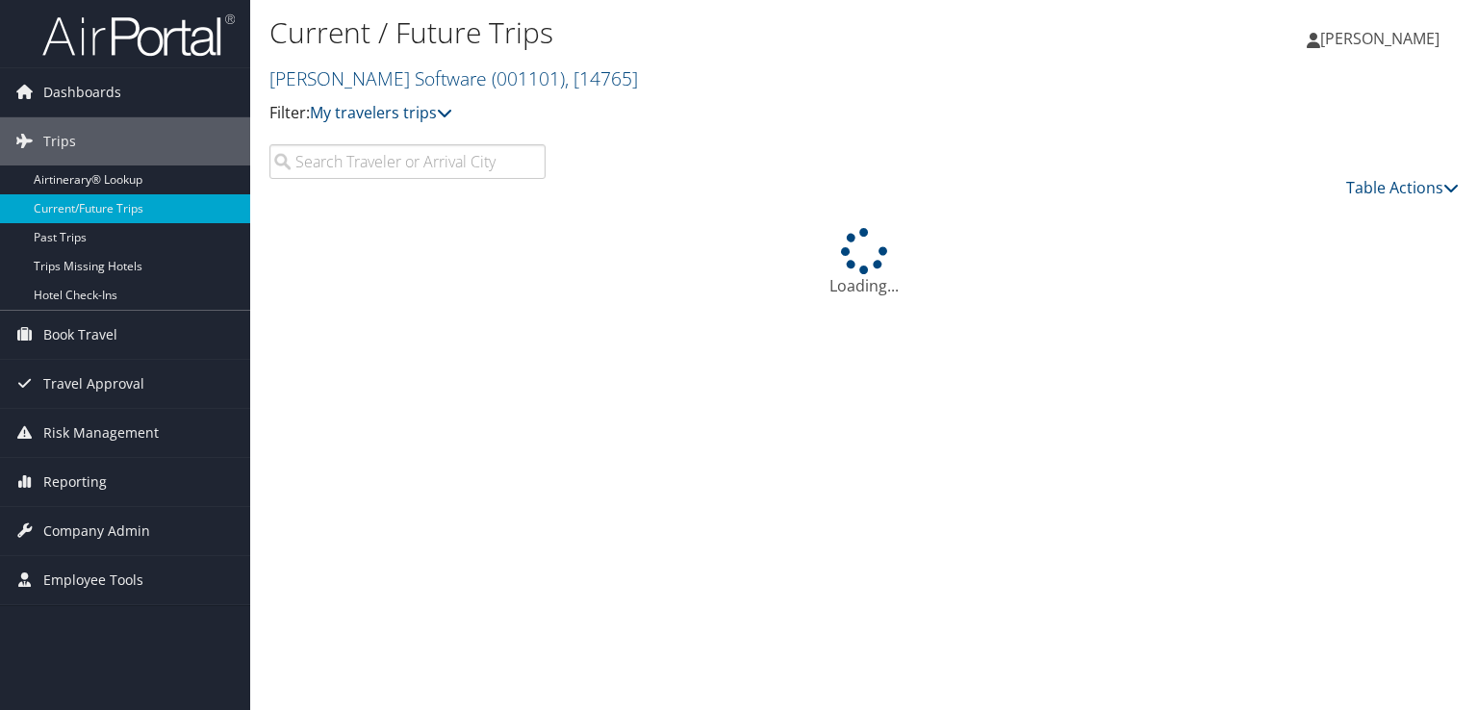
click at [385, 155] on input "search" at bounding box center [407, 161] width 276 height 35
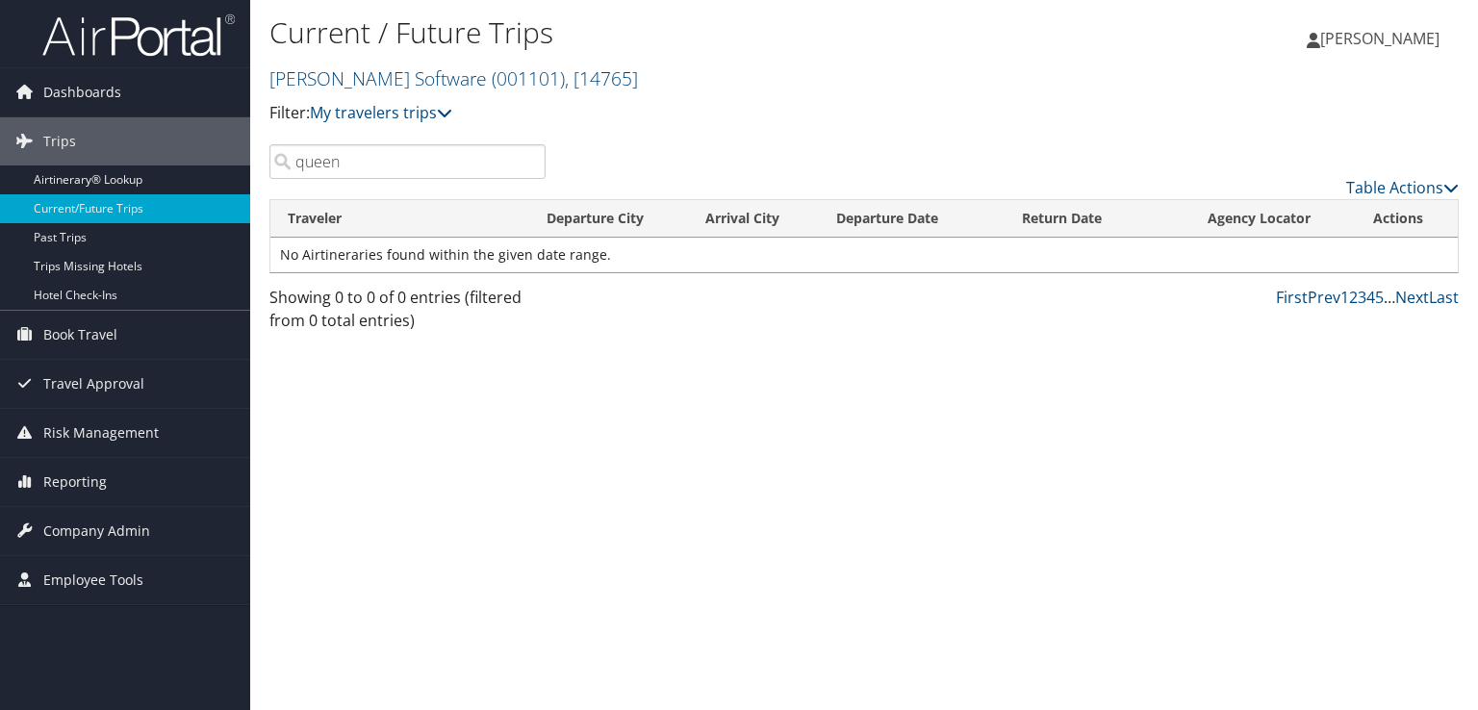
drag, startPoint x: 351, startPoint y: 161, endPoint x: 295, endPoint y: 167, distance: 56.2
click at [296, 170] on input "queen" at bounding box center [407, 161] width 276 height 35
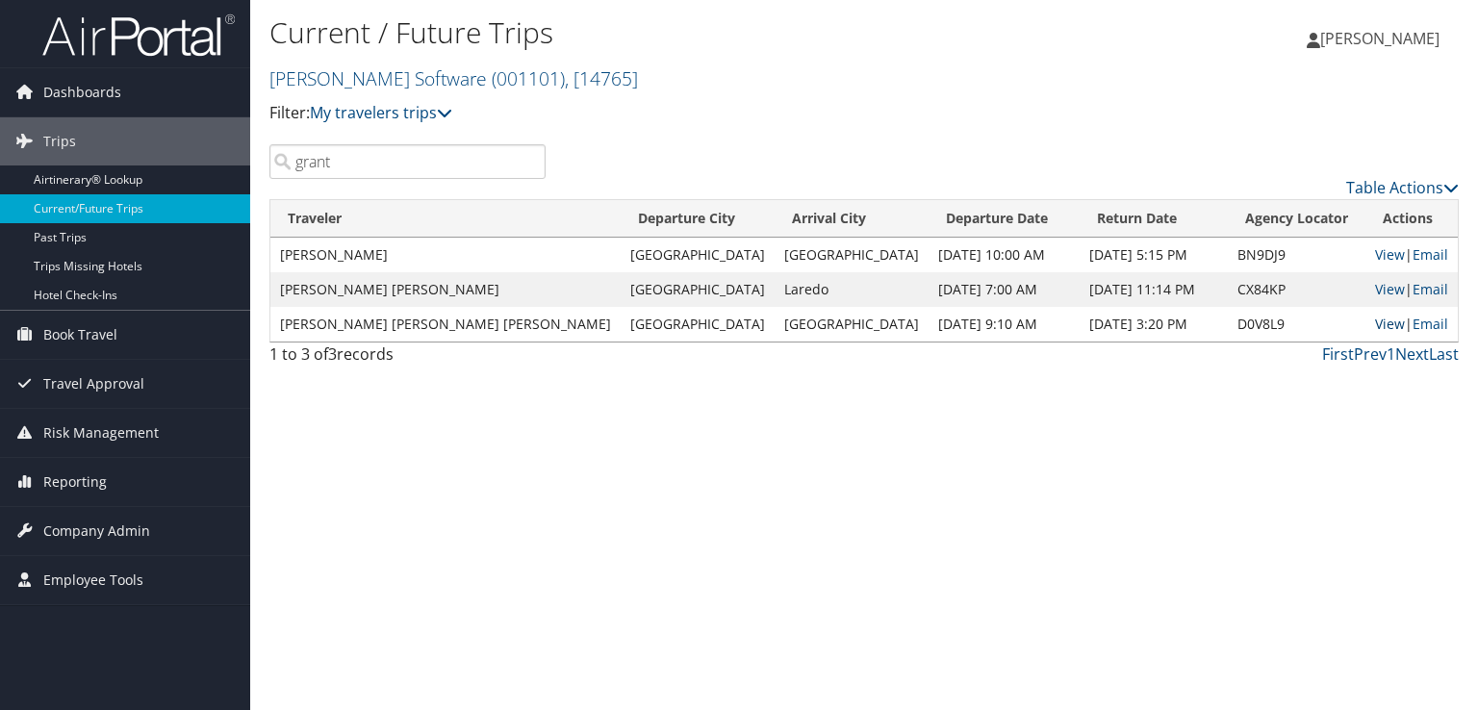
type input "grant"
click at [1375, 321] on link "View" at bounding box center [1390, 324] width 30 height 18
click at [665, 548] on div "Current / Future Trips McLeod Software ( 001101 ) , [ 14765 ] McLeod Software M…" at bounding box center [864, 355] width 1228 height 710
click at [898, 397] on div "Current / Future Trips McLeod Software ( 001101 ) , [ 14765 ] McLeod Software M…" at bounding box center [864, 355] width 1228 height 710
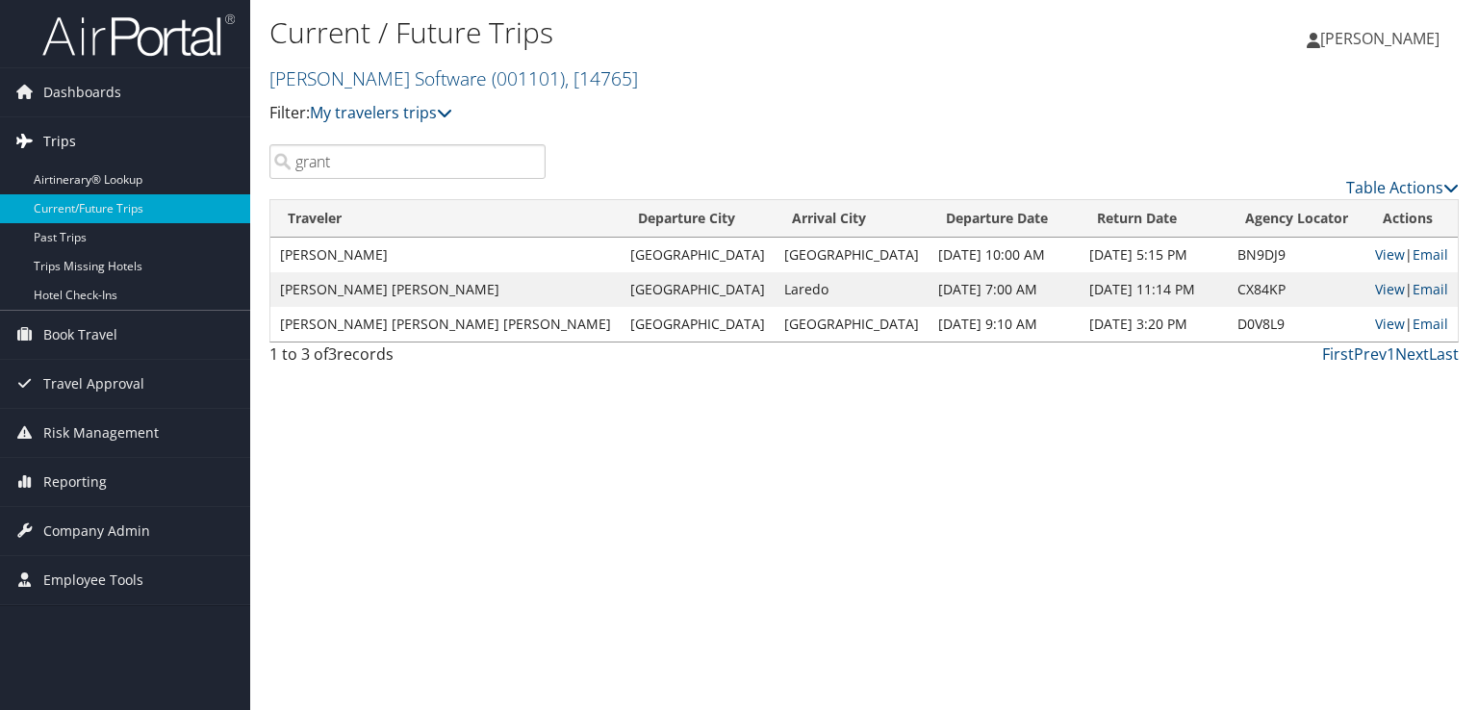
drag, startPoint x: 370, startPoint y: 171, endPoint x: 240, endPoint y: 148, distance: 131.9
click at [244, 156] on div "Dashboards AirPortal 360™ (Manager) My Travel Dashboard Trips Airtinerary® Look…" at bounding box center [739, 355] width 1478 height 710
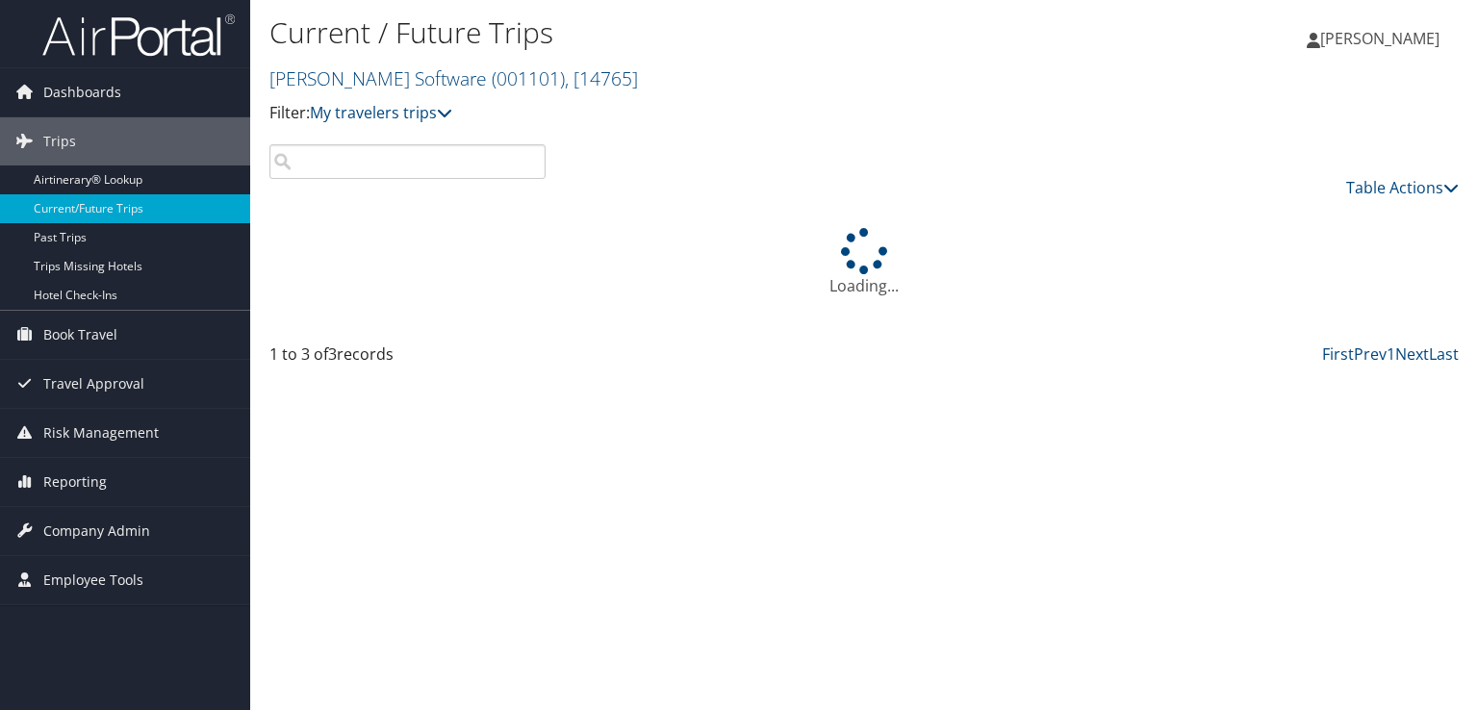
click at [704, 477] on div "Current / Future Trips McLeod Software ( 001101 ) , [ 14765 ] McLeod Software M…" at bounding box center [864, 355] width 1228 height 710
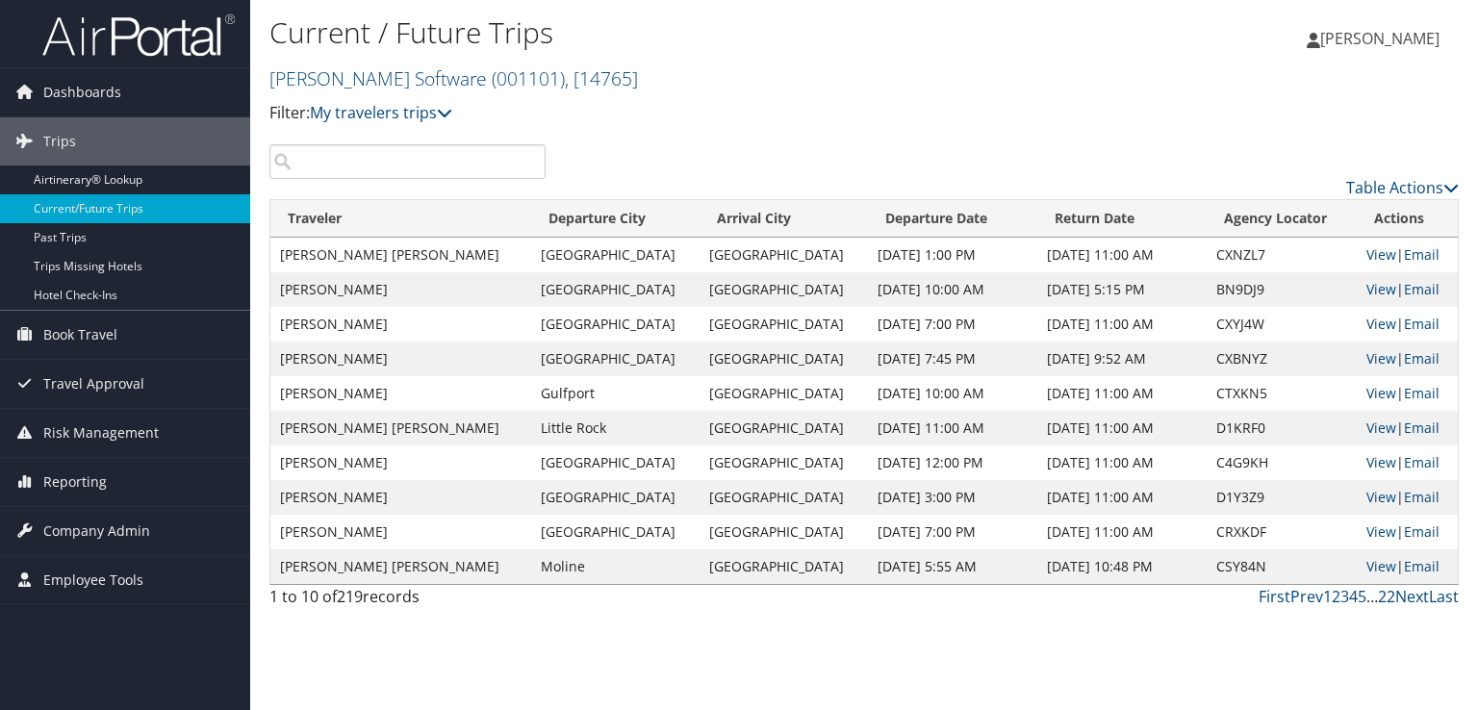
click at [346, 160] on input "search" at bounding box center [407, 161] width 276 height 35
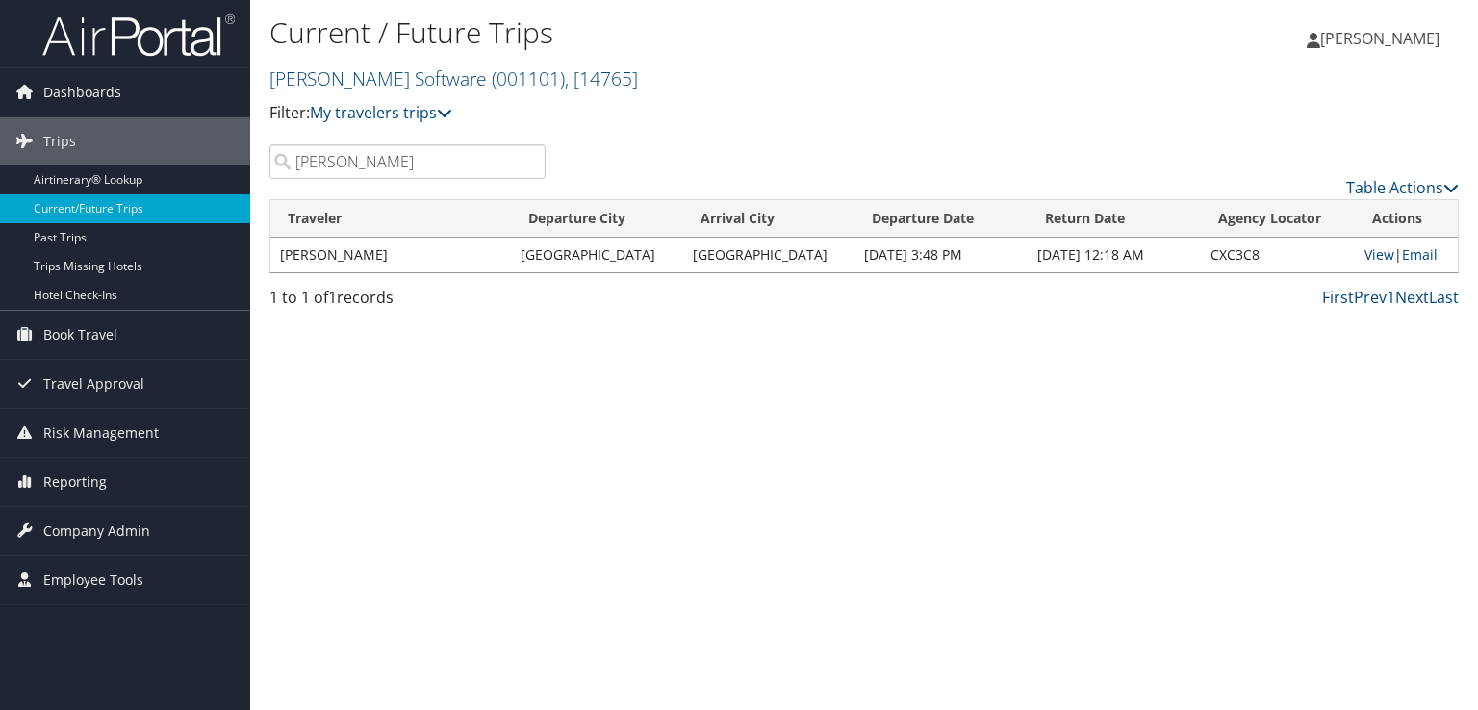
type input "stenberg"
click at [1366, 255] on link "View" at bounding box center [1379, 254] width 30 height 18
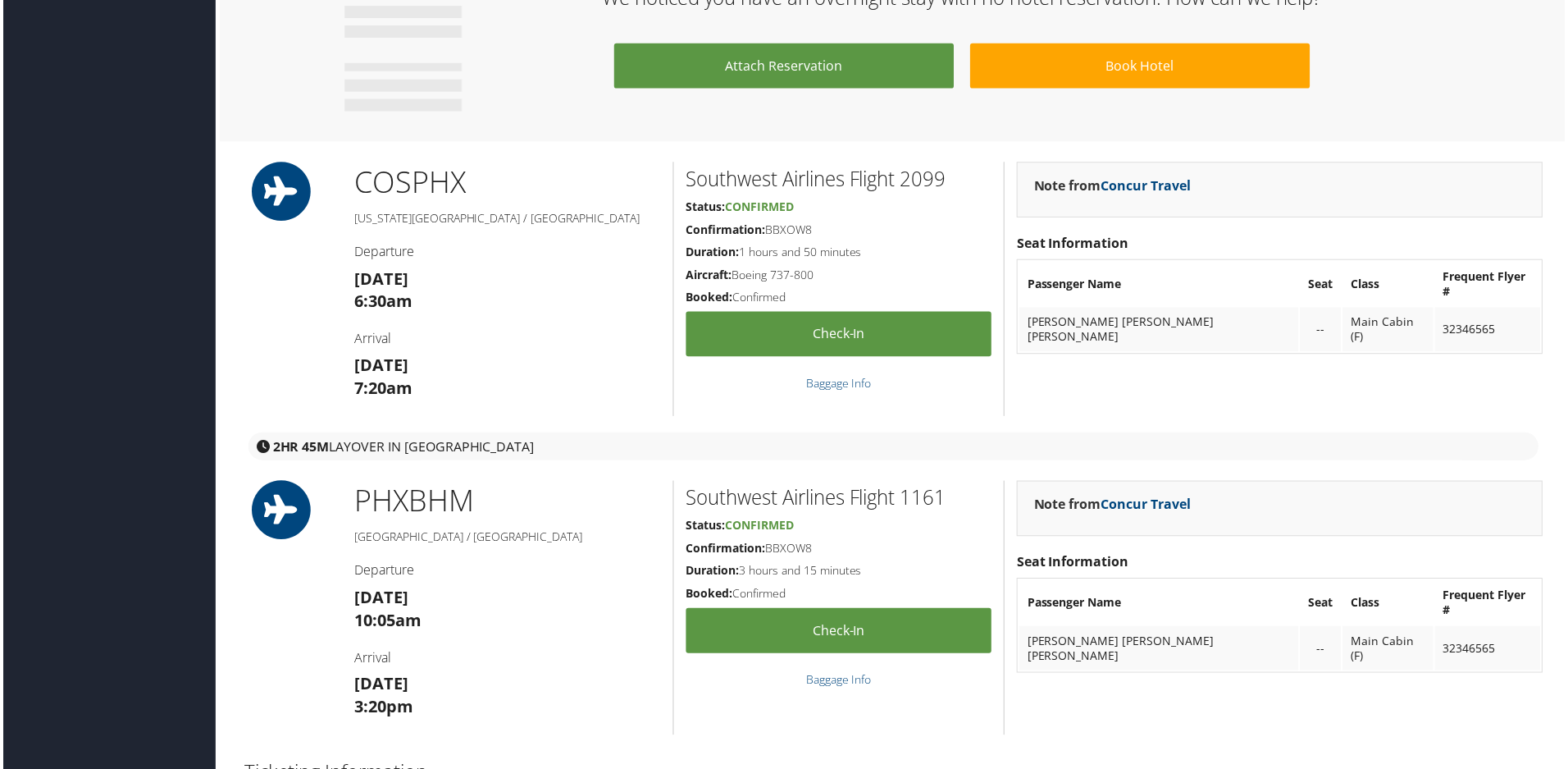
scroll to position [820, 0]
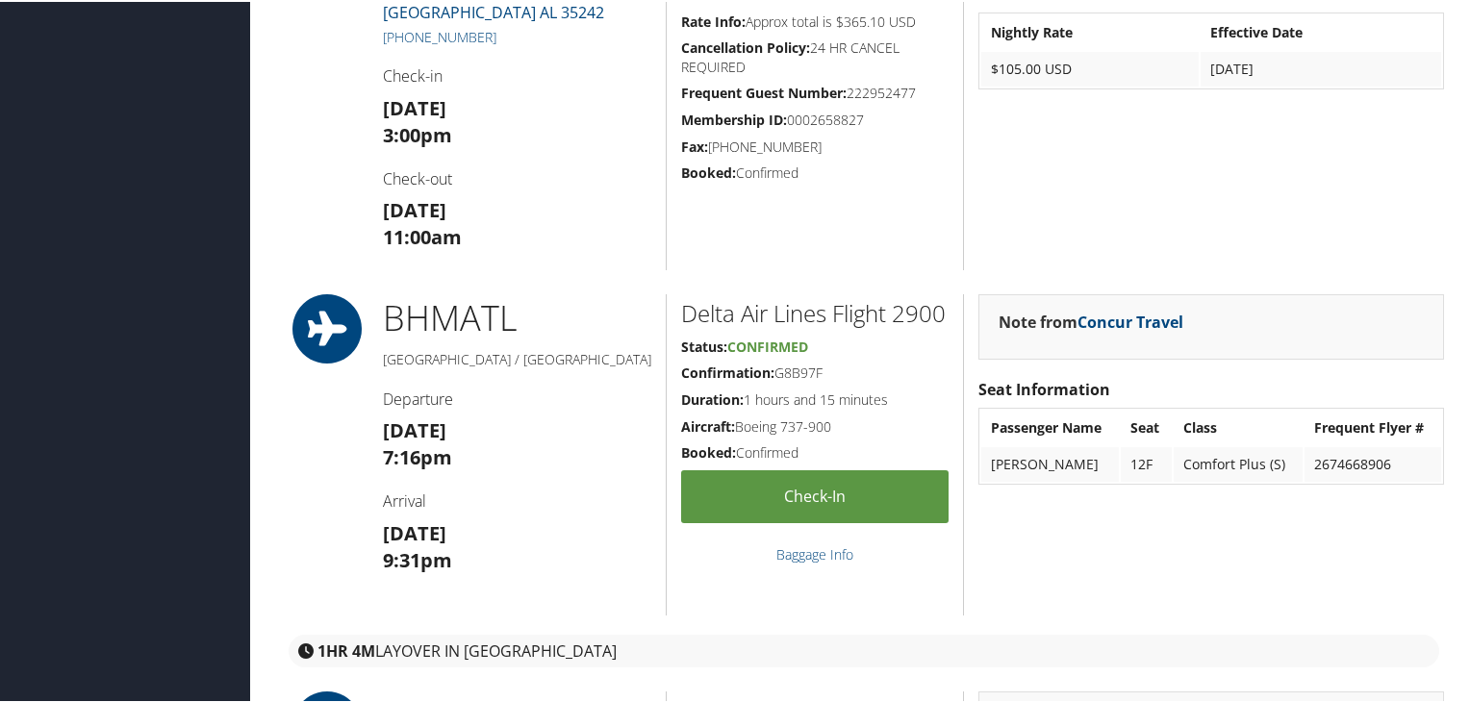
scroll to position [1732, 0]
